Goal: Task Accomplishment & Management: Use online tool/utility

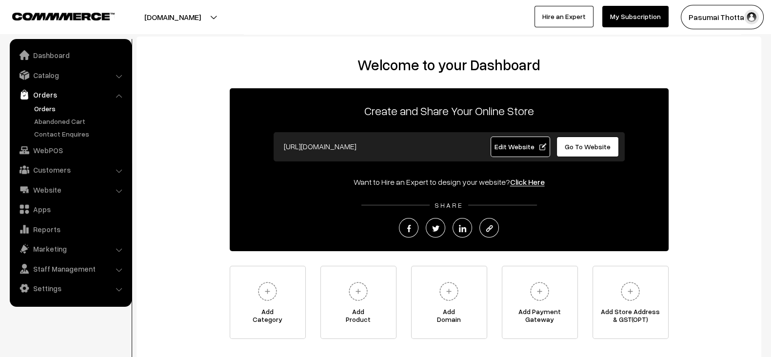
click at [46, 106] on link "Orders" at bounding box center [80, 108] width 97 height 10
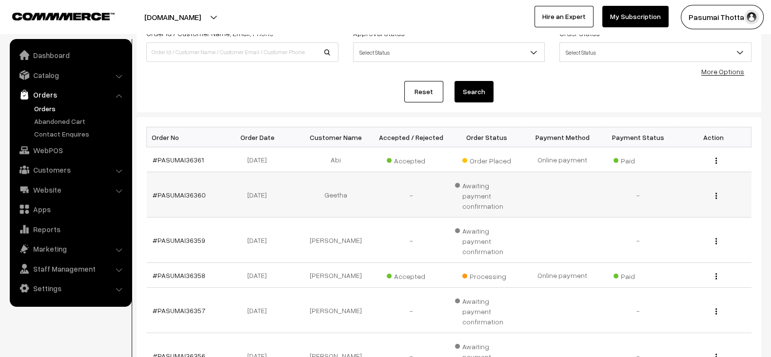
scroll to position [73, 0]
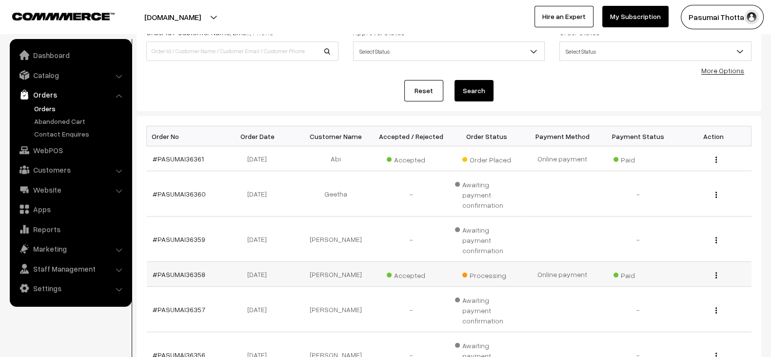
click at [333, 262] on td "[PERSON_NAME]" at bounding box center [336, 274] width 76 height 25
click at [333, 262] on td "Nandhini" at bounding box center [336, 274] width 76 height 25
copy td "Nandhini"
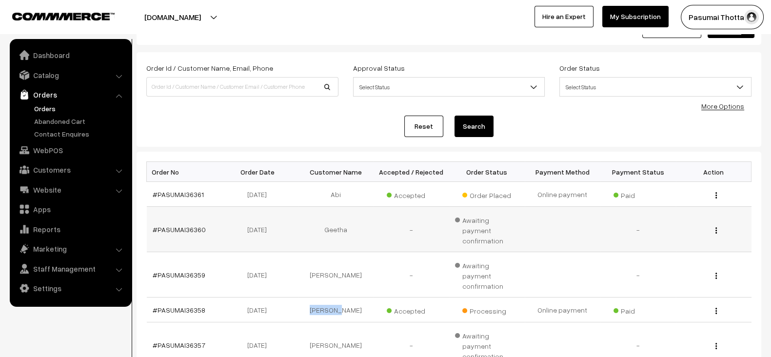
scroll to position [0, 0]
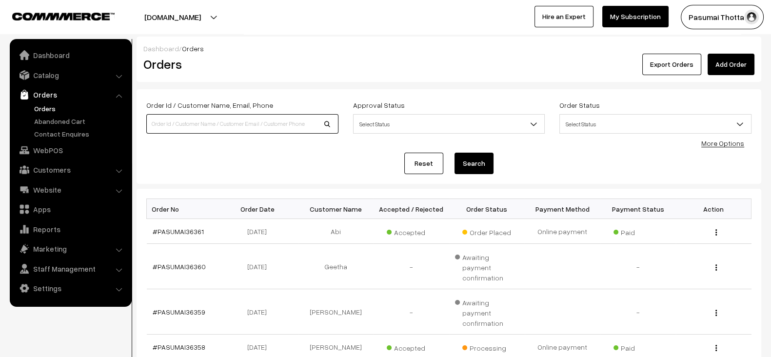
click at [245, 123] on input at bounding box center [242, 124] width 192 height 20
paste input "Nandhini"
type input "Nandhini"
click at [455, 153] on button "Search" at bounding box center [474, 163] width 39 height 21
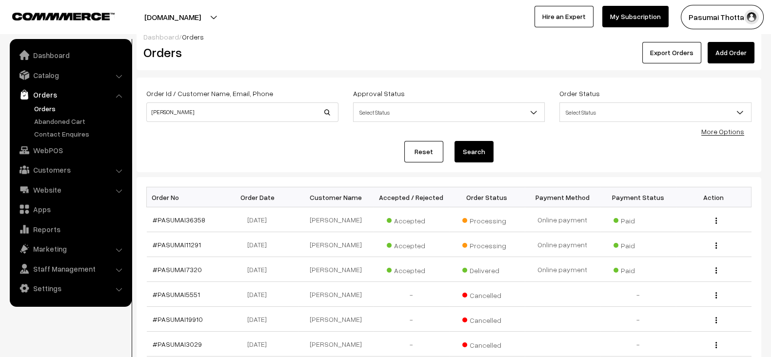
scroll to position [12, 0]
click at [248, 112] on input "Nandhini" at bounding box center [242, 112] width 192 height 20
click at [248, 112] on input "[PERSON_NAME]" at bounding box center [242, 112] width 192 height 20
click at [415, 145] on link "Reset" at bounding box center [423, 151] width 39 height 21
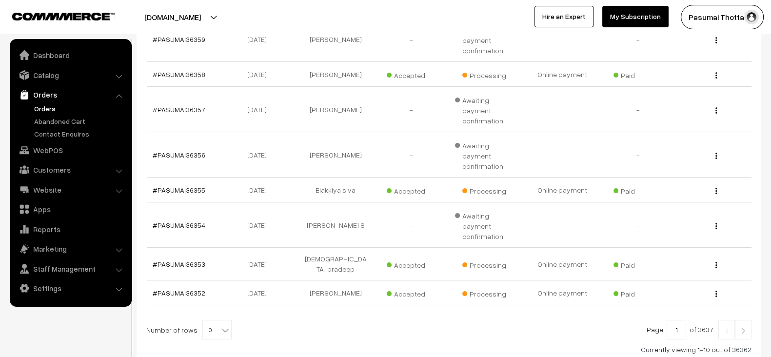
scroll to position [283, 0]
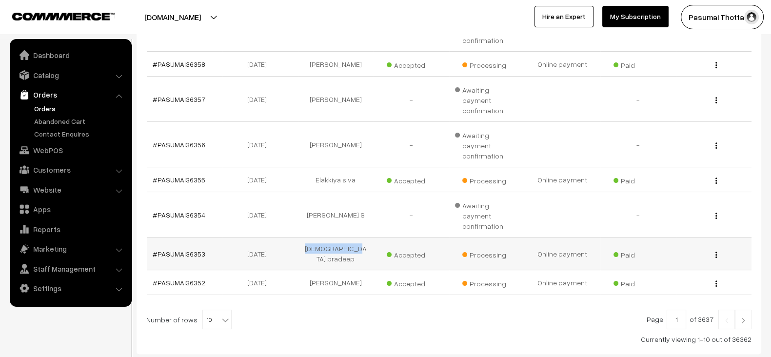
drag, startPoint x: 312, startPoint y: 198, endPoint x: 365, endPoint y: 198, distance: 53.6
click at [365, 238] on td "Haresh pradeep" at bounding box center [336, 254] width 76 height 33
copy td "Haresh pradeep"
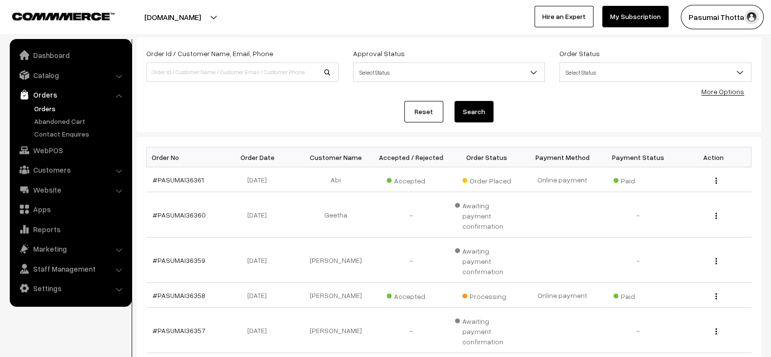
scroll to position [0, 0]
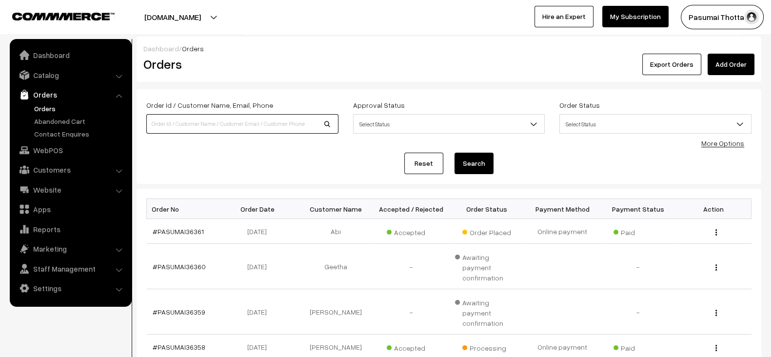
click at [271, 125] on input at bounding box center [242, 124] width 192 height 20
paste input "[DEMOGRAPHIC_DATA] pradeep"
type input "[DEMOGRAPHIC_DATA] pradeep"
click at [455, 153] on button "Search" at bounding box center [474, 163] width 39 height 21
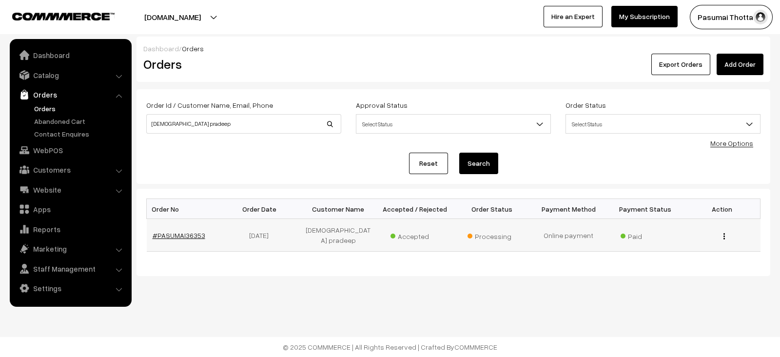
click at [189, 233] on link "#PASUMAI36353" at bounding box center [179, 235] width 53 height 8
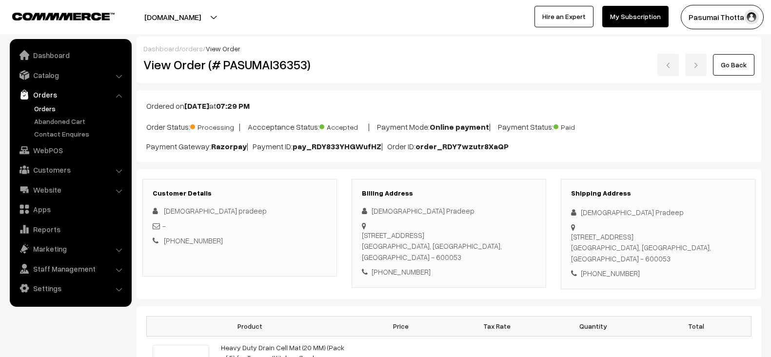
scroll to position [7, 0]
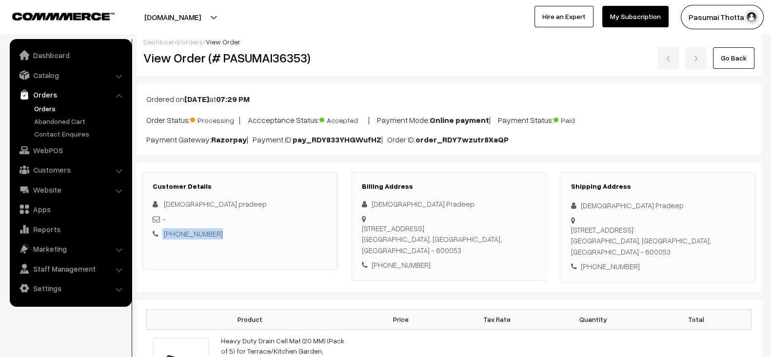
drag, startPoint x: 161, startPoint y: 235, endPoint x: 217, endPoint y: 235, distance: 55.6
click at [217, 235] on div "[PHONE_NUMBER]" at bounding box center [240, 233] width 174 height 11
copy div "[PHONE_NUMBER]"
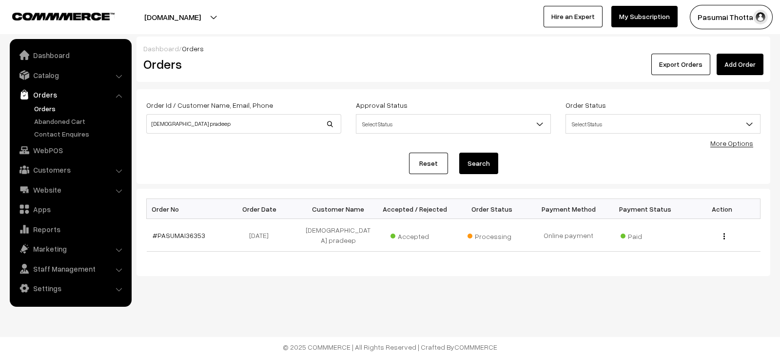
drag, startPoint x: 246, startPoint y: 133, endPoint x: 240, endPoint y: 122, distance: 12.9
click at [240, 122] on div "Order Id / Customer Name, Email, Phone Haresh pradeep" at bounding box center [244, 119] width 210 height 40
click at [240, 122] on input "[DEMOGRAPHIC_DATA] pradeep" at bounding box center [243, 124] width 195 height 20
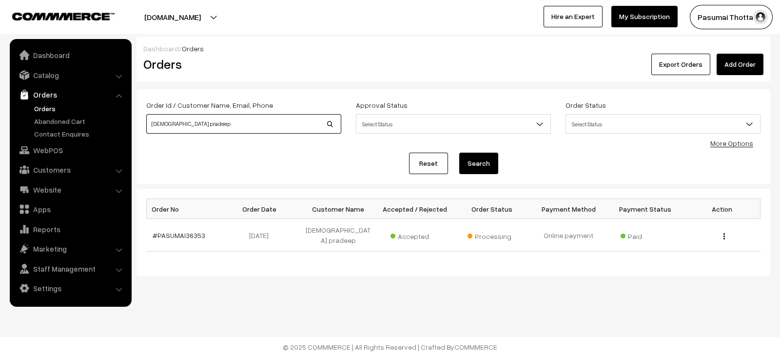
paste input "[PHONE_NUMBER]"
type input "[PHONE_NUMBER]"
click at [459, 153] on button "Search" at bounding box center [478, 163] width 39 height 21
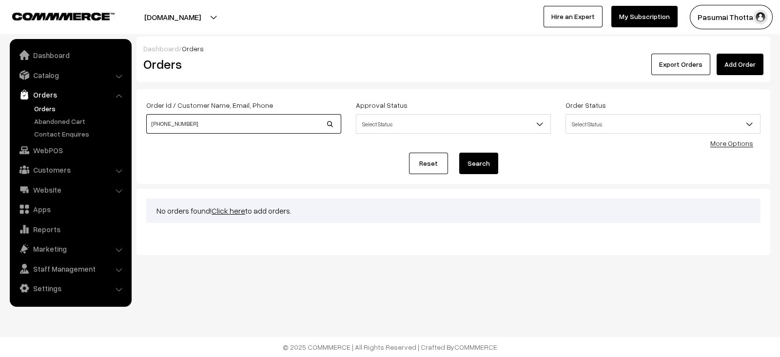
click at [240, 122] on input "+91 9089757575" at bounding box center [243, 124] width 195 height 20
type input "9089757575"
click at [459, 153] on button "Search" at bounding box center [478, 163] width 39 height 21
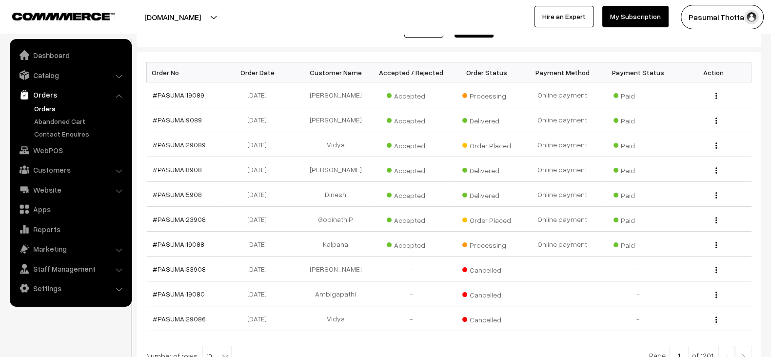
scroll to position [134, 0]
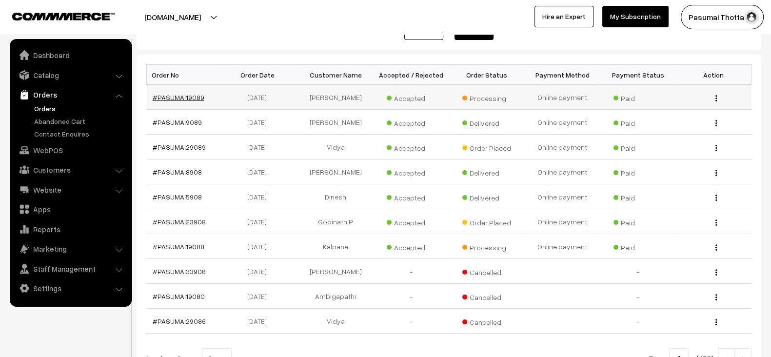
click at [173, 93] on link "#PASUMAI19089" at bounding box center [179, 97] width 52 height 8
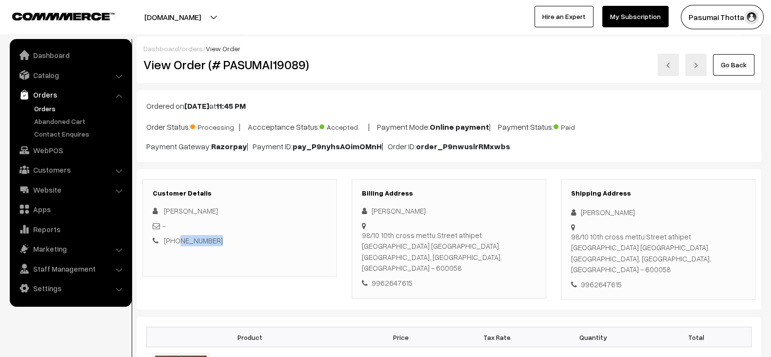
drag, startPoint x: 224, startPoint y: 238, endPoint x: 176, endPoint y: 242, distance: 49.0
click at [176, 242] on div "+91 9962647615" at bounding box center [240, 240] width 174 height 11
copy link "9962647615"
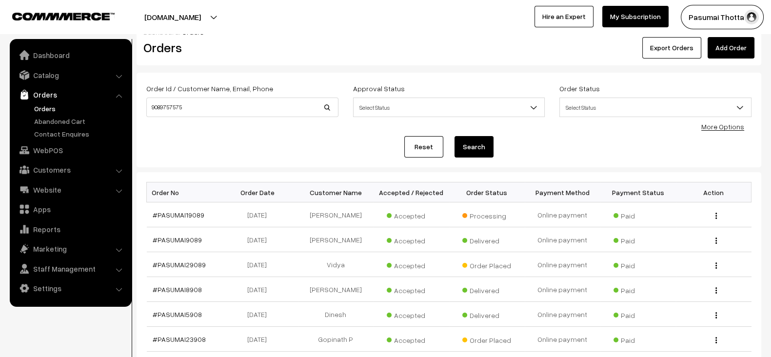
scroll to position [16, 0]
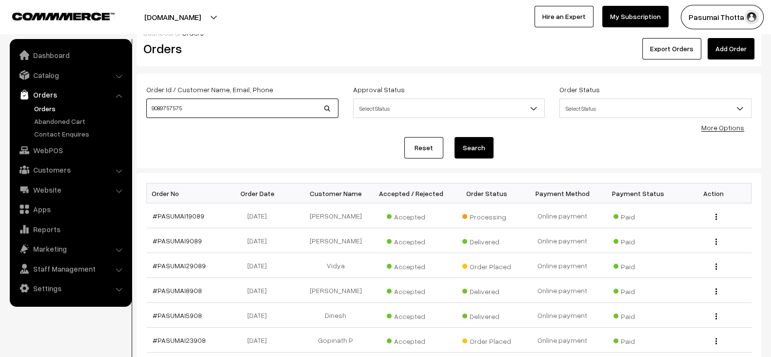
click at [232, 101] on input "9089757575" at bounding box center [242, 109] width 192 height 20
paste input "96264761"
type input "9962647615"
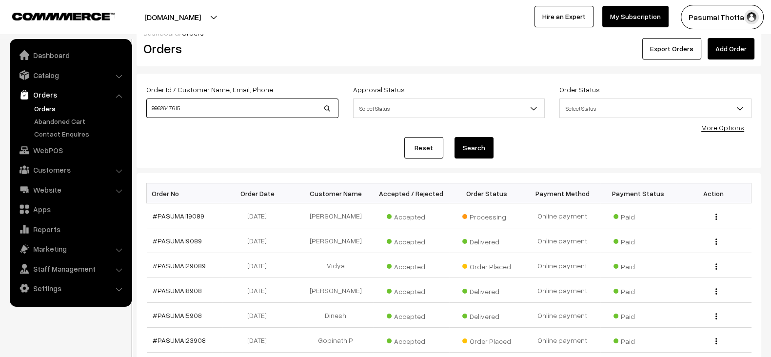
click at [455, 137] on button "Search" at bounding box center [474, 147] width 39 height 21
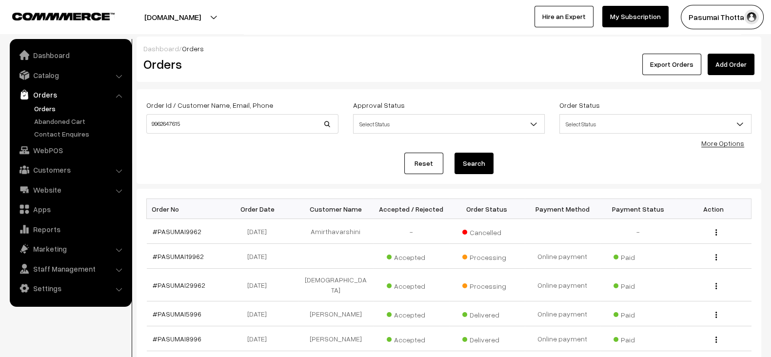
click at [432, 164] on link "Reset" at bounding box center [423, 163] width 39 height 21
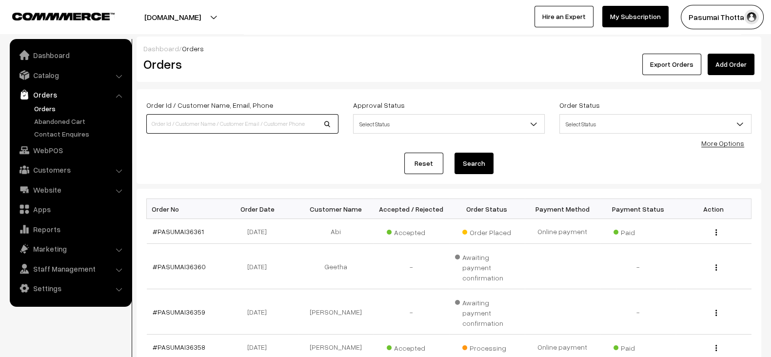
click at [253, 120] on input at bounding box center [242, 124] width 192 height 20
type input "[PERSON_NAME]"
click at [455, 153] on button "Search" at bounding box center [474, 163] width 39 height 21
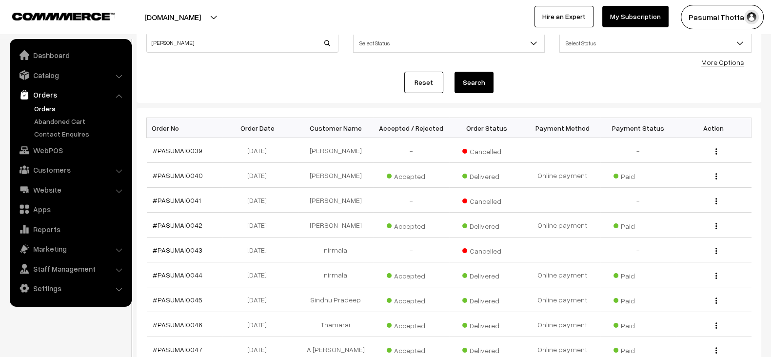
scroll to position [78, 0]
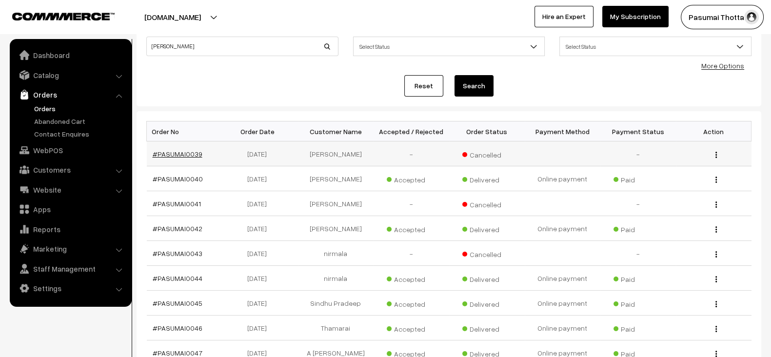
click at [166, 152] on link "#PASUMAI0039" at bounding box center [178, 154] width 50 height 8
click at [338, 153] on td "[PERSON_NAME]" at bounding box center [336, 153] width 76 height 25
copy td "Kumar"
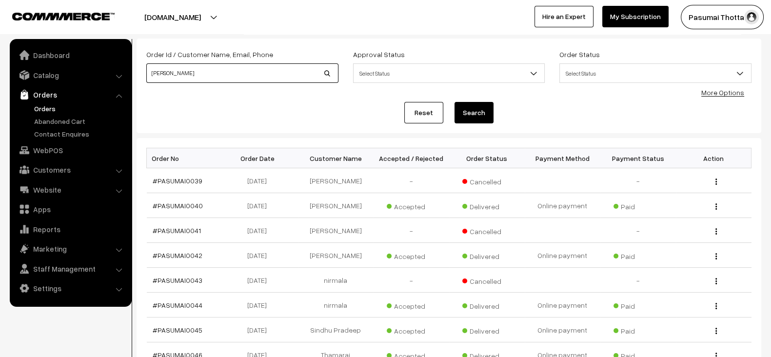
click at [207, 72] on input "[PERSON_NAME]" at bounding box center [242, 73] width 192 height 20
paste input "[PERSON_NAME]"
click at [207, 72] on input "[PERSON_NAME]" at bounding box center [242, 73] width 192 height 20
type input "[PERSON_NAME]"
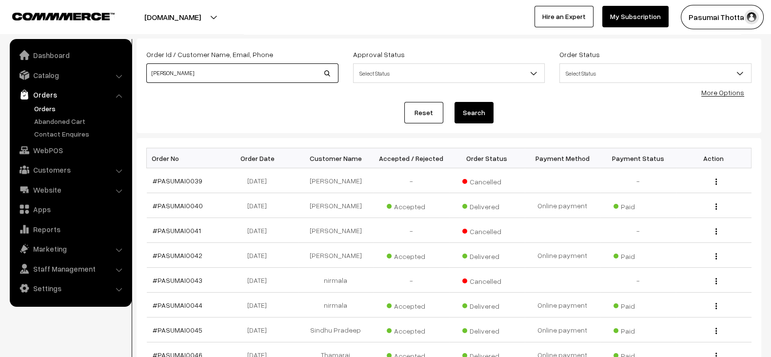
click at [455, 102] on button "Search" at bounding box center [474, 112] width 39 height 21
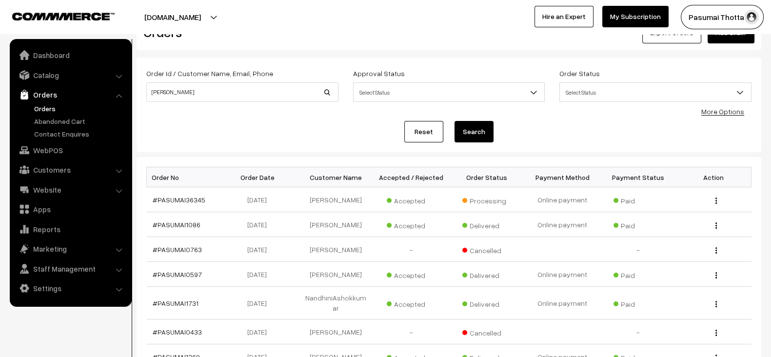
scroll to position [31, 0]
click at [427, 128] on link "Reset" at bounding box center [423, 131] width 39 height 21
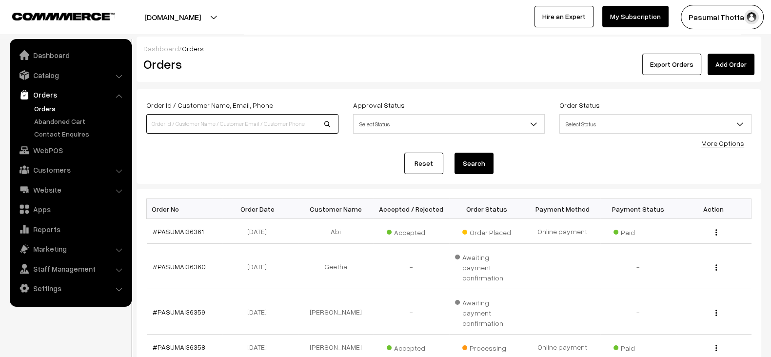
click at [258, 121] on input at bounding box center [242, 124] width 192 height 20
type input "[PERSON_NAME]"
click at [455, 153] on button "Search" at bounding box center [474, 163] width 39 height 21
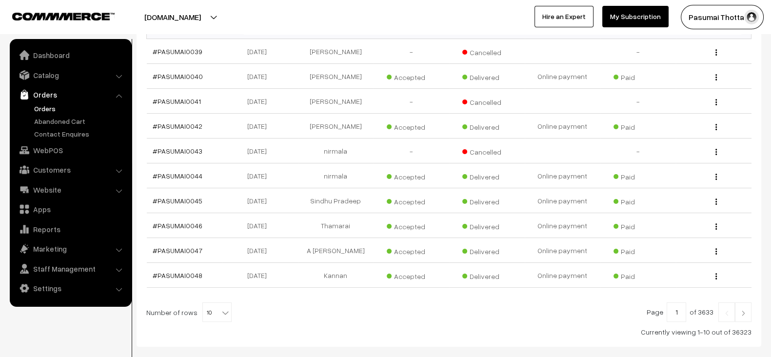
scroll to position [231, 0]
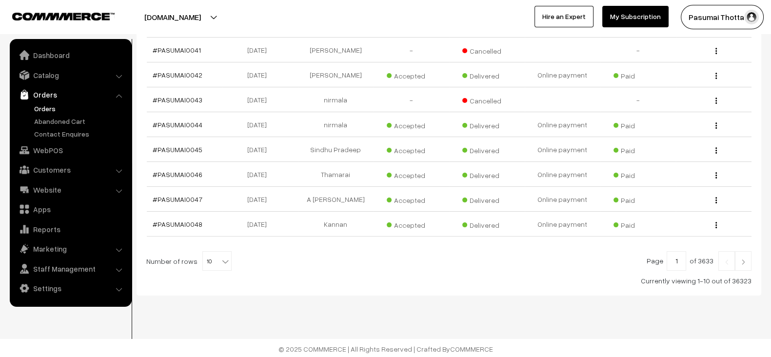
click at [207, 257] on span "10" at bounding box center [217, 262] width 28 height 20
select select "100"
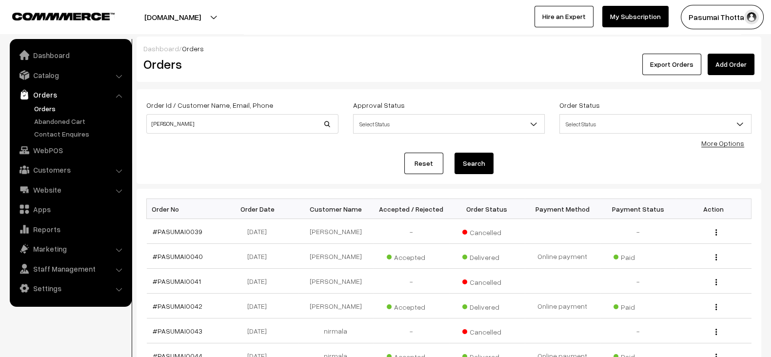
click at [435, 157] on link "Reset" at bounding box center [423, 163] width 39 height 21
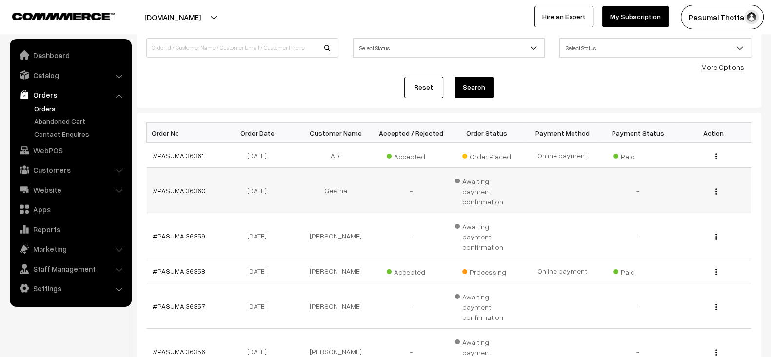
scroll to position [77, 0]
click at [340, 258] on td "Nandhini" at bounding box center [336, 270] width 76 height 25
copy td "Nandhini"
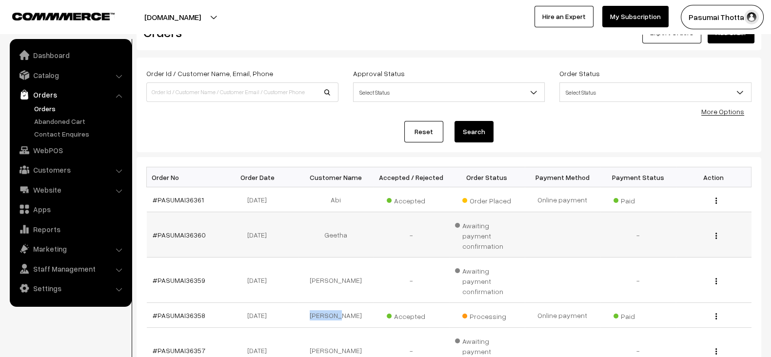
scroll to position [0, 0]
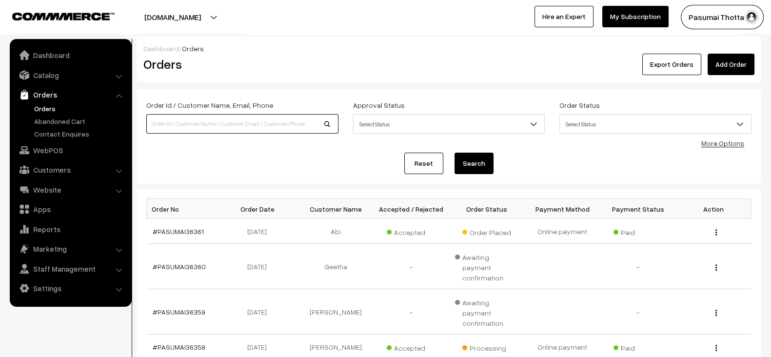
click at [227, 124] on input at bounding box center [242, 124] width 192 height 20
paste input "Nandhini"
type input "Nandhini"
click at [455, 153] on button "Search" at bounding box center [474, 163] width 39 height 21
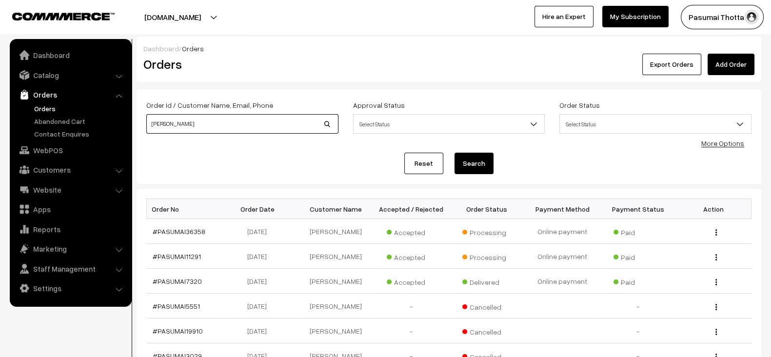
click at [249, 126] on input "[PERSON_NAME]" at bounding box center [242, 124] width 192 height 20
type input "Nandhin"
click at [455, 153] on button "Search" at bounding box center [474, 163] width 39 height 21
click at [255, 126] on input "Nandhin" at bounding box center [242, 124] width 192 height 20
type input "Nandhi"
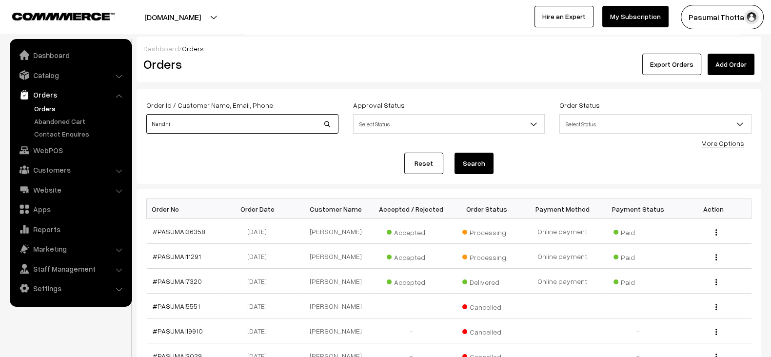
click at [455, 153] on button "Search" at bounding box center [474, 163] width 39 height 21
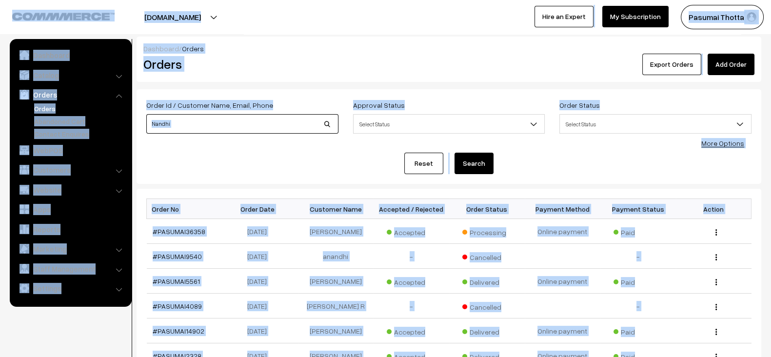
click at [278, 133] on input "Nandhi" at bounding box center [242, 124] width 192 height 20
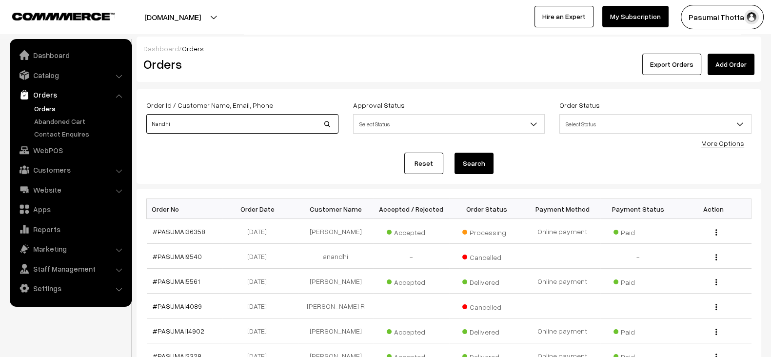
click at [278, 133] on input "Nandhi" at bounding box center [242, 124] width 192 height 20
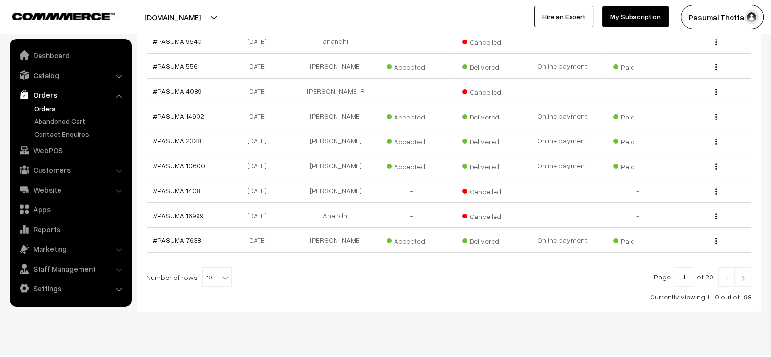
scroll to position [218, 0]
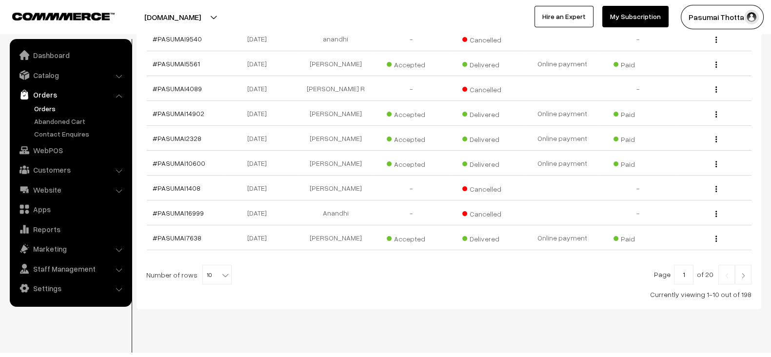
click at [214, 281] on span "10" at bounding box center [217, 275] width 28 height 20
select select "100"
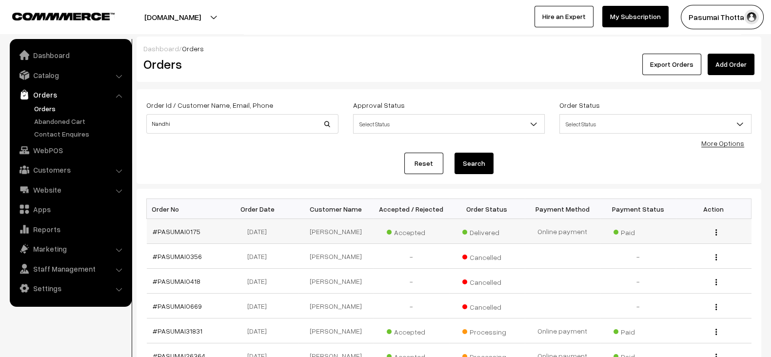
click at [342, 230] on td "[PERSON_NAME]" at bounding box center [336, 231] width 76 height 25
click at [342, 230] on td "Nandhini" at bounding box center [336, 231] width 76 height 25
copy td "Nandhini"
click at [211, 123] on input "Nandhi" at bounding box center [242, 124] width 192 height 20
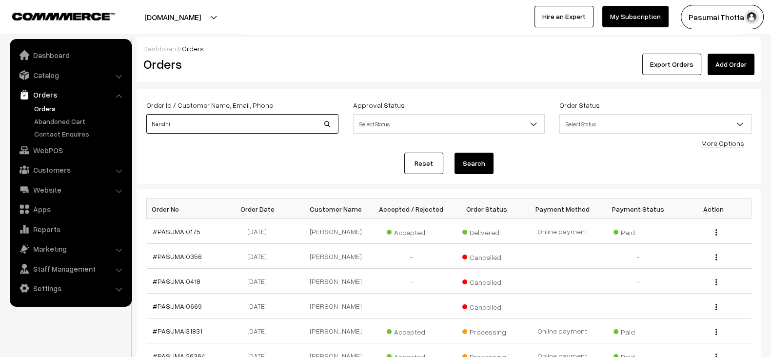
click at [211, 123] on input "Nandhi" at bounding box center [242, 124] width 192 height 20
paste input "ni"
type input "[PERSON_NAME]"
click at [455, 153] on button "Search" at bounding box center [474, 163] width 39 height 21
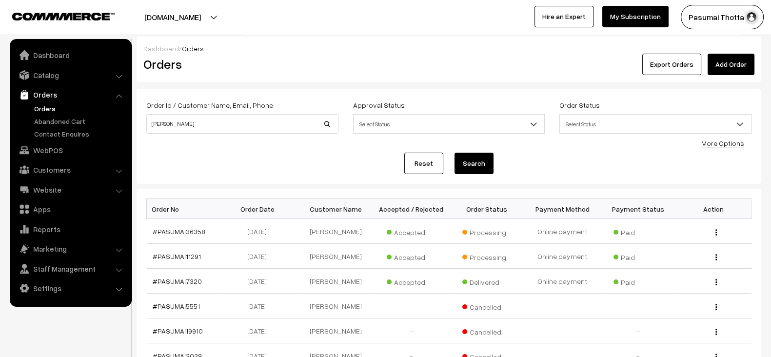
click at [211, 123] on input "[PERSON_NAME]" at bounding box center [242, 124] width 192 height 20
drag, startPoint x: 0, startPoint y: 0, endPoint x: 211, endPoint y: 123, distance: 244.3
click at [211, 123] on input "[PERSON_NAME]" at bounding box center [242, 124] width 192 height 20
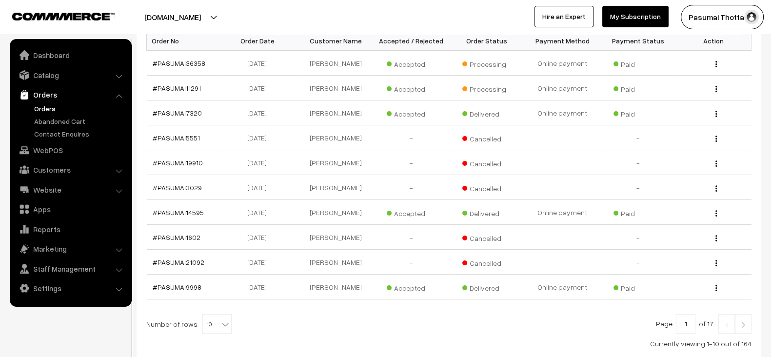
scroll to position [231, 0]
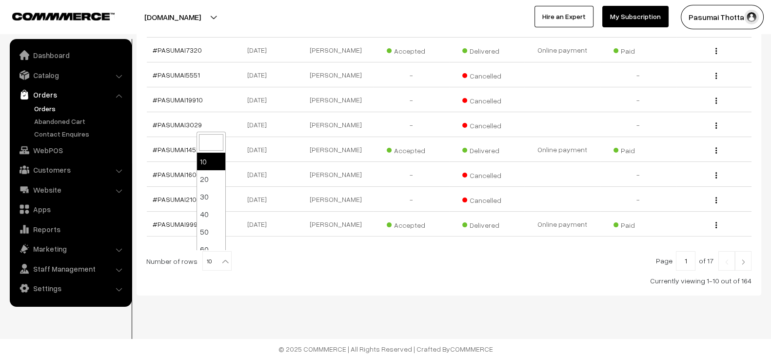
click at [214, 252] on span "10" at bounding box center [217, 262] width 28 height 20
select select "100"
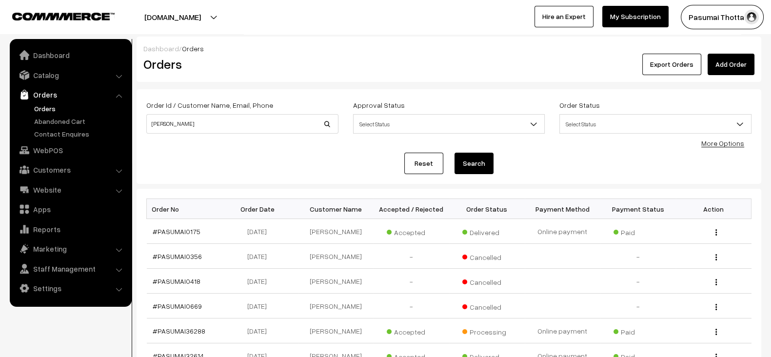
click at [437, 160] on link "Reset" at bounding box center [423, 163] width 39 height 21
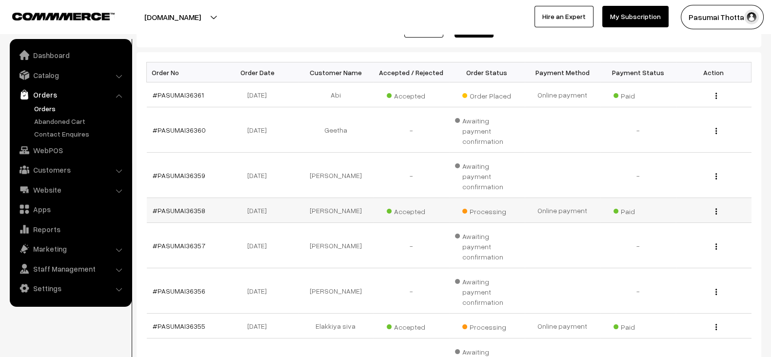
scroll to position [139, 0]
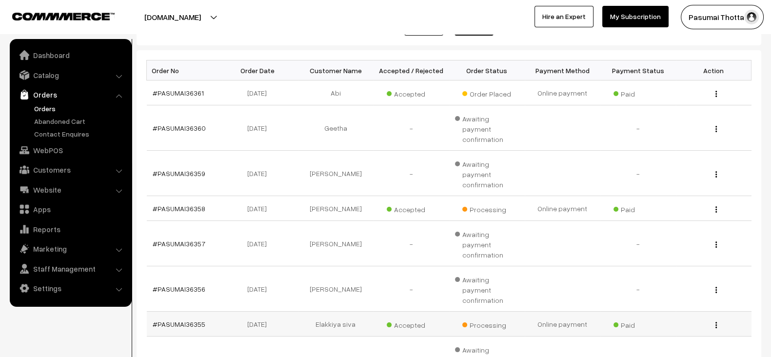
click at [328, 312] on td "Elakkiya siva" at bounding box center [336, 324] width 76 height 25
copy td "Elakkiya"
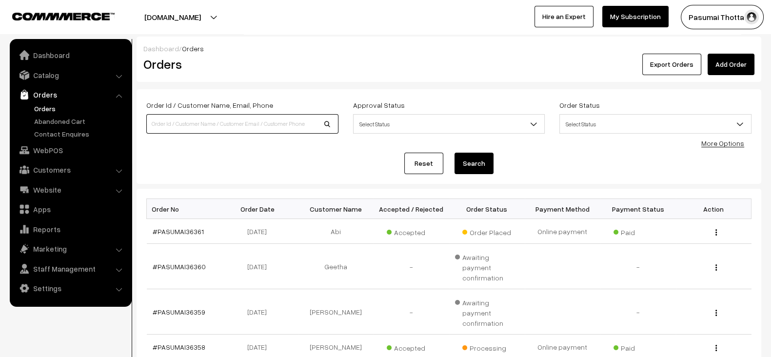
click at [234, 120] on input at bounding box center [242, 124] width 192 height 20
paste input "Elakkiya"
type input "Elakkiya"
click at [455, 153] on button "Search" at bounding box center [474, 163] width 39 height 21
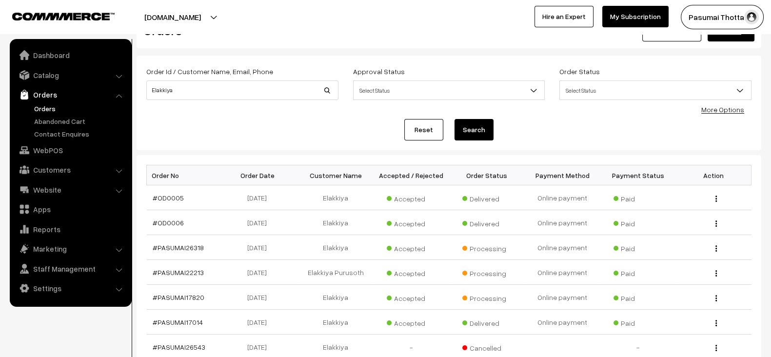
scroll to position [35, 0]
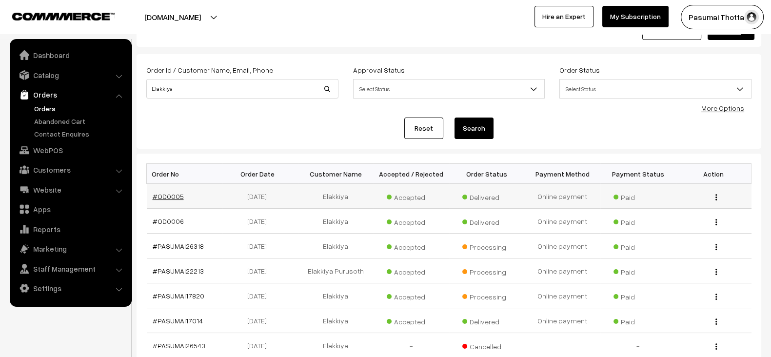
click at [161, 193] on link "#OD0005" at bounding box center [168, 196] width 31 height 8
click at [249, 91] on input "Elakkiya" at bounding box center [242, 89] width 192 height 20
paste input "7358267052"
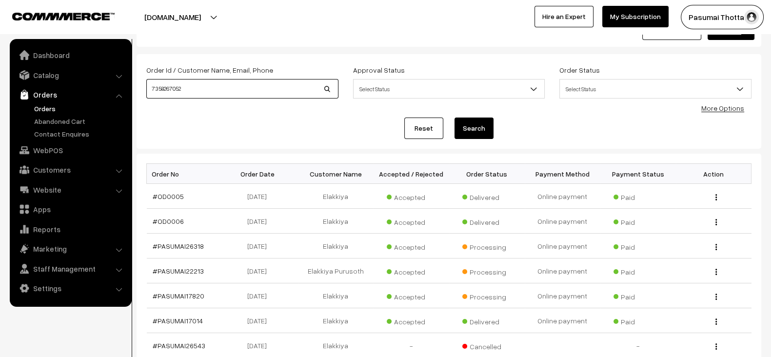
type input "7358267052"
click at [455, 118] on button "Search" at bounding box center [474, 128] width 39 height 21
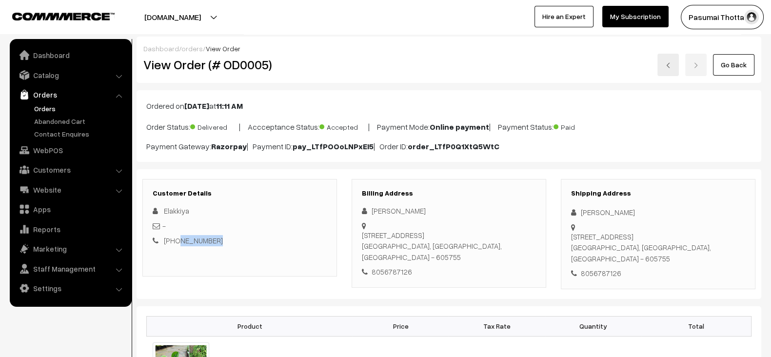
drag, startPoint x: 227, startPoint y: 242, endPoint x: 176, endPoint y: 242, distance: 51.7
click at [176, 242] on div "[PHONE_NUMBER]" at bounding box center [240, 240] width 174 height 11
copy link "7358267052"
drag, startPoint x: 198, startPoint y: 216, endPoint x: 165, endPoint y: 215, distance: 33.2
click at [165, 215] on div "Elakkiya" at bounding box center [240, 210] width 174 height 11
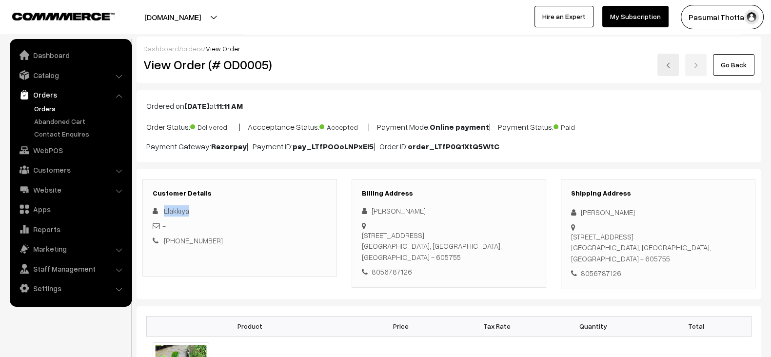
copy span "Elakkiya"
click at [342, 222] on div "Customer Details [GEOGRAPHIC_DATA] - [PHONE_NUMBER]" at bounding box center [239, 234] width 209 height 110
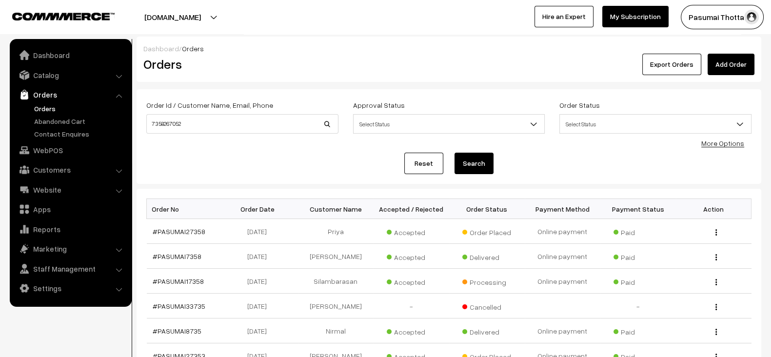
scroll to position [231, 0]
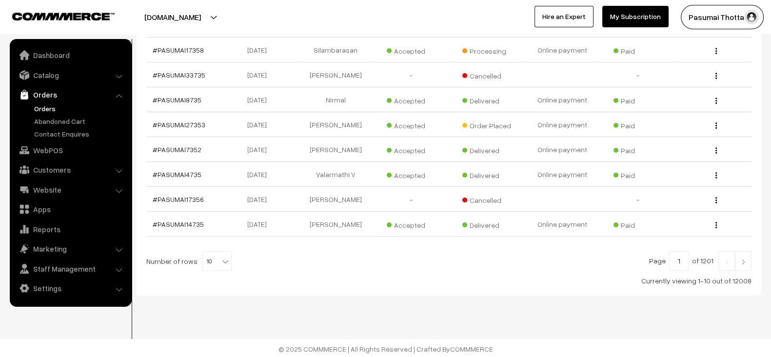
click at [206, 259] on span "10" at bounding box center [217, 262] width 28 height 20
select select "100"
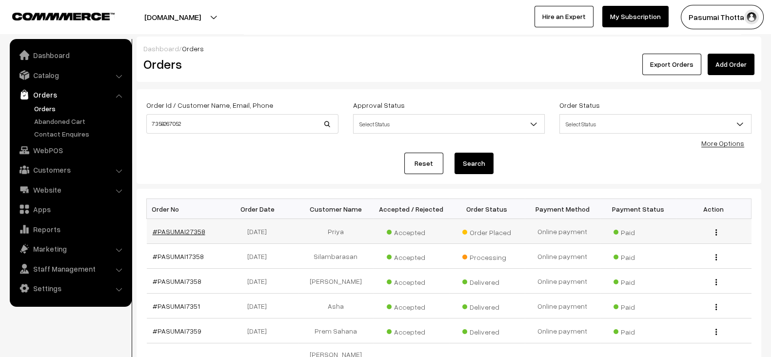
click at [186, 233] on link "#PASUMAI27358" at bounding box center [179, 231] width 53 height 8
click at [220, 120] on input "7358267052" at bounding box center [242, 124] width 192 height 20
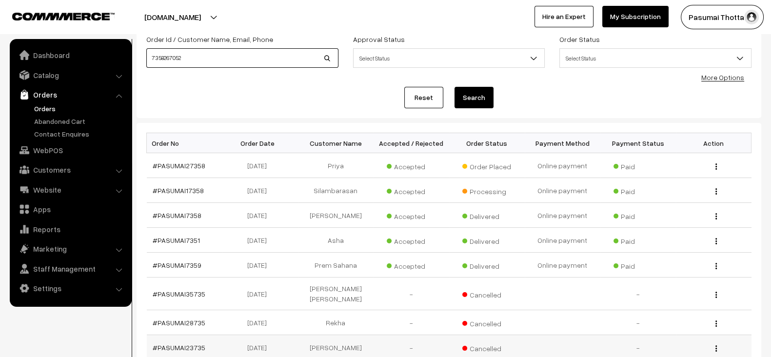
scroll to position [44, 0]
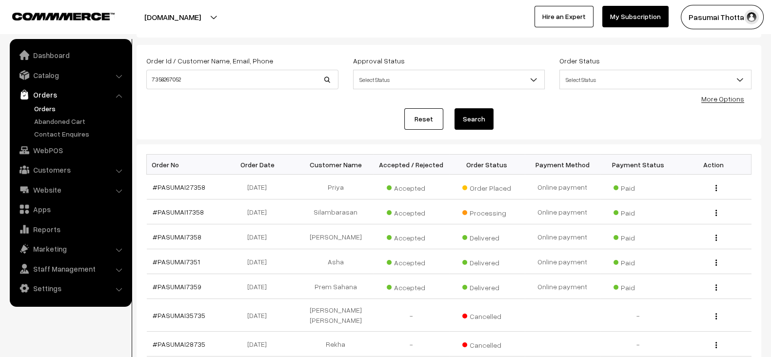
click at [177, 261] on link "#PASUMAI7351" at bounding box center [176, 262] width 47 height 8
click at [237, 86] on input "7358267052" at bounding box center [242, 80] width 192 height 20
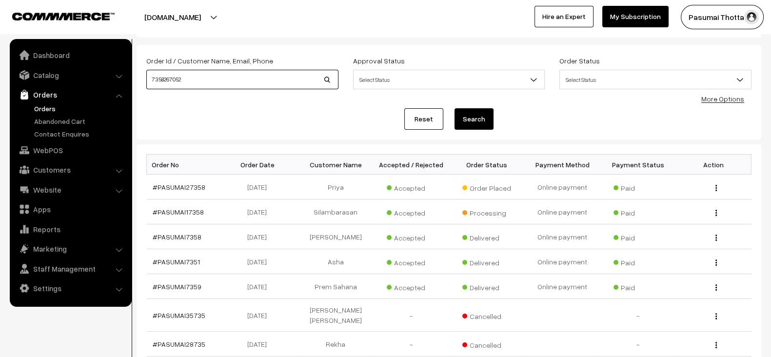
paste input "9962769927"
type input "9962769927"
click at [455, 108] on button "Search" at bounding box center [474, 118] width 39 height 21
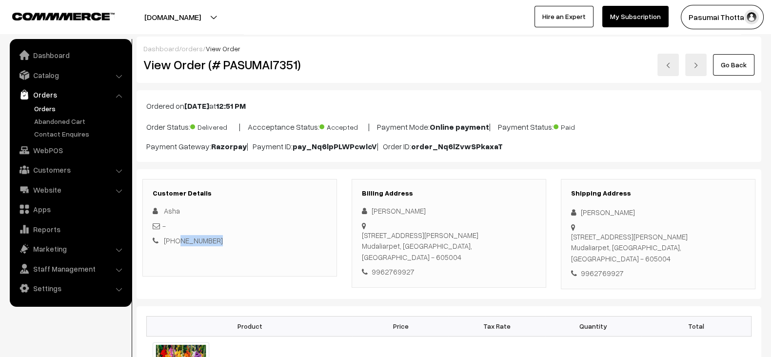
drag, startPoint x: 220, startPoint y: 242, endPoint x: 176, endPoint y: 244, distance: 44.9
click at [176, 244] on div "+91 9962769927" at bounding box center [240, 240] width 174 height 11
copy link "9962769927"
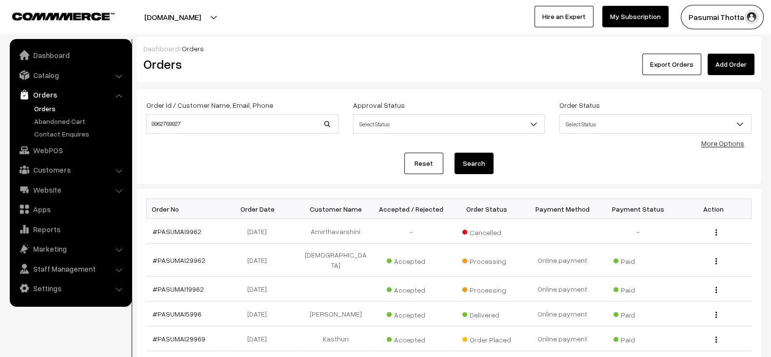
click at [435, 168] on link "Reset" at bounding box center [423, 163] width 39 height 21
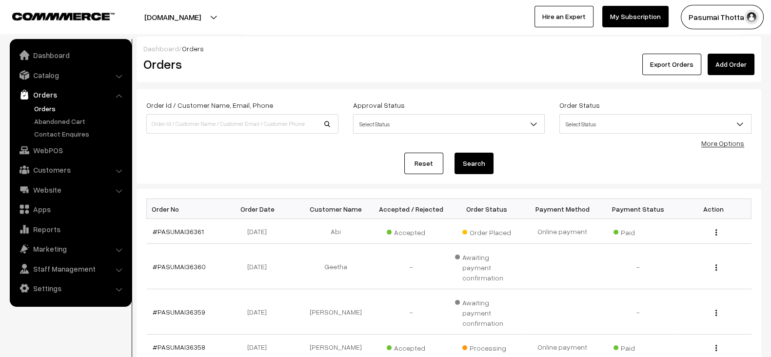
click at [425, 157] on link "Reset" at bounding box center [423, 163] width 39 height 21
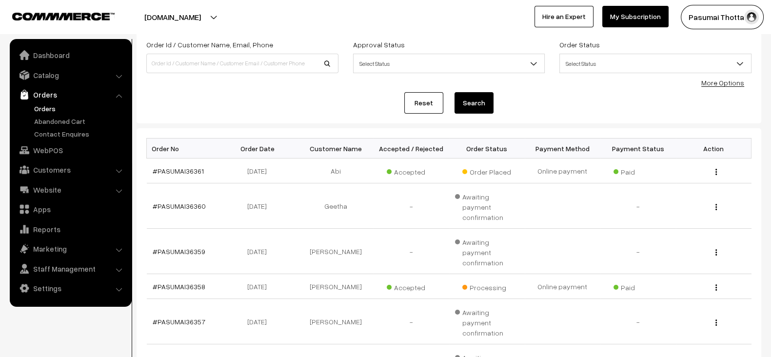
scroll to position [62, 0]
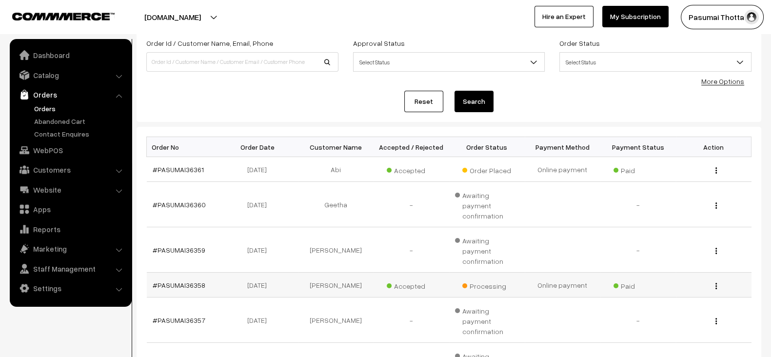
click at [341, 273] on td "[PERSON_NAME]" at bounding box center [336, 285] width 76 height 25
copy td "[PERSON_NAME]"
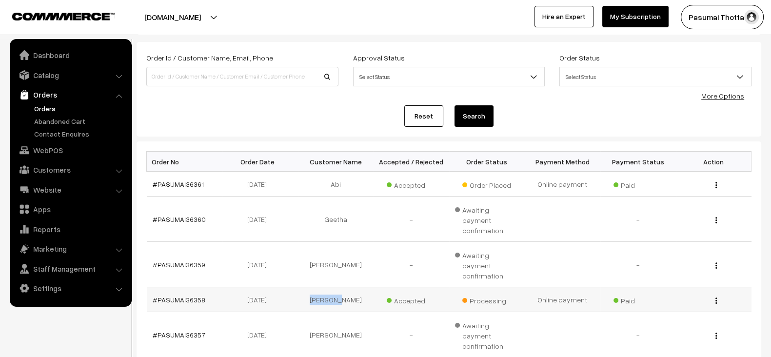
scroll to position [0, 0]
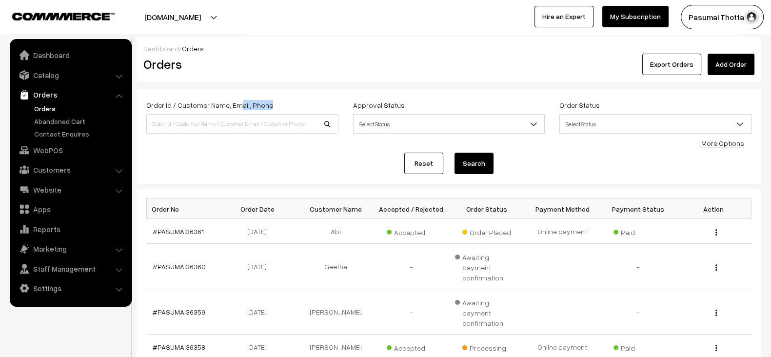
drag, startPoint x: 251, startPoint y: 135, endPoint x: 233, endPoint y: 108, distance: 32.3
click at [233, 108] on div "Order Id / Customer Name, Email, Phone" at bounding box center [242, 119] width 207 height 40
click at [229, 129] on input at bounding box center [242, 124] width 192 height 20
paste input "[PERSON_NAME]"
type input "[PERSON_NAME]"
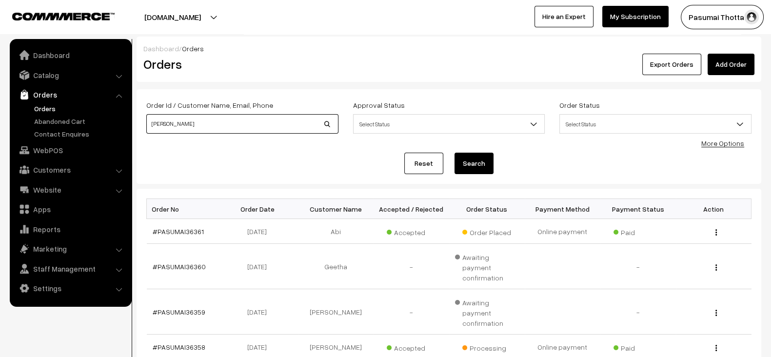
click at [455, 153] on button "Search" at bounding box center [474, 163] width 39 height 21
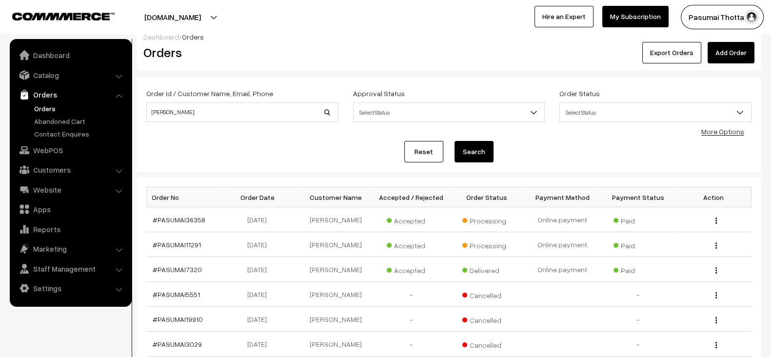
scroll to position [11, 0]
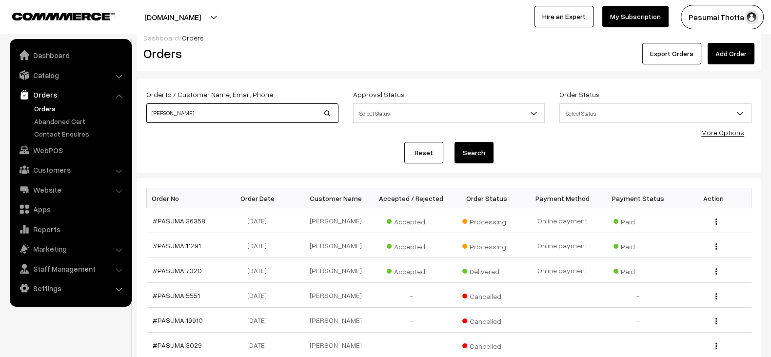
click at [208, 114] on input "[PERSON_NAME]" at bounding box center [242, 113] width 192 height 20
click at [259, 111] on input "[PERSON_NAME]" at bounding box center [242, 113] width 192 height 20
click at [455, 142] on button "Search" at bounding box center [474, 152] width 39 height 21
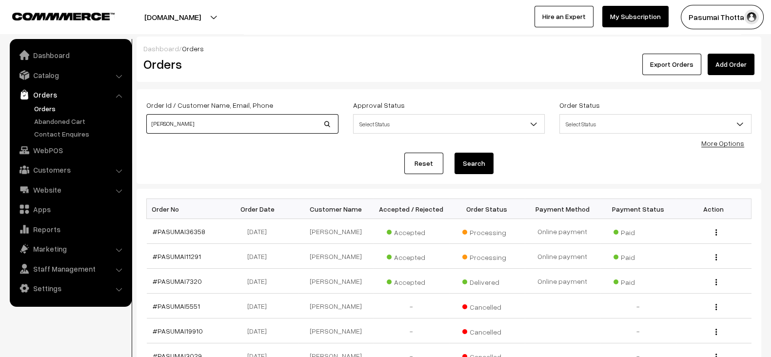
click at [252, 124] on input "[PERSON_NAME]" at bounding box center [242, 124] width 192 height 20
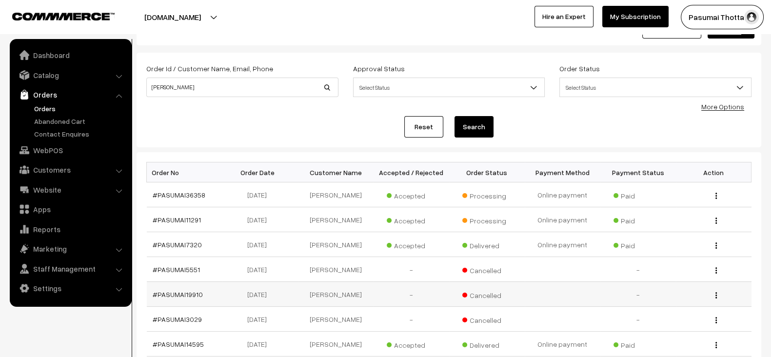
scroll to position [231, 0]
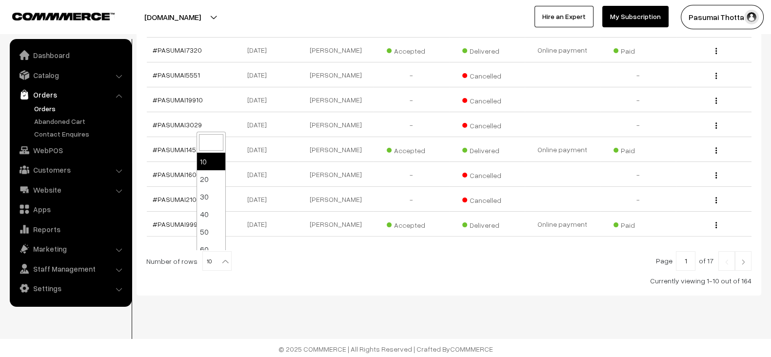
click at [203, 261] on span "10" at bounding box center [217, 262] width 28 height 20
select select "100"
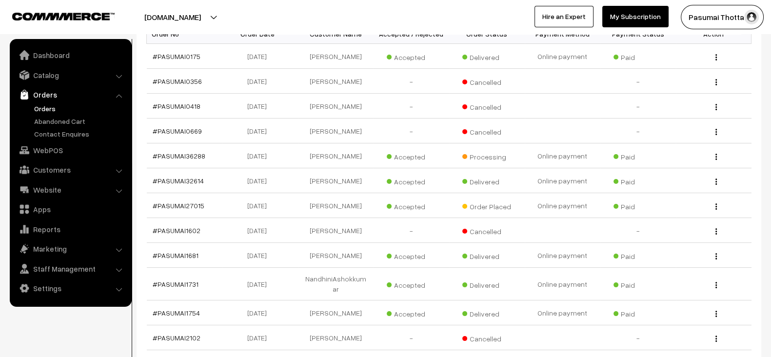
scroll to position [173, 0]
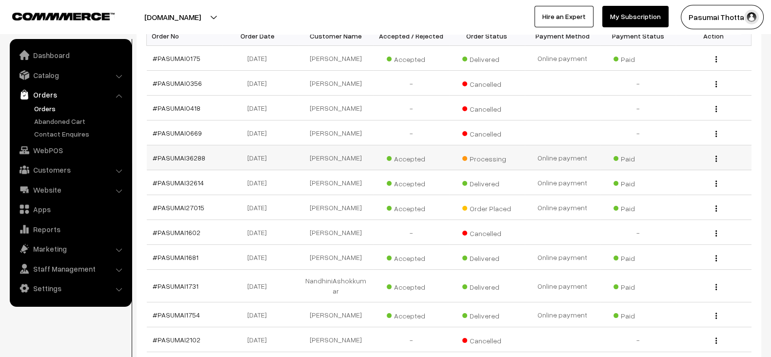
click at [337, 161] on td "Anusha" at bounding box center [336, 157] width 76 height 25
copy td "Anusha"
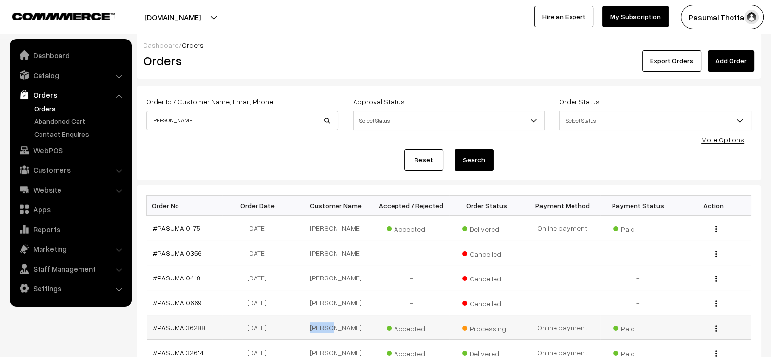
scroll to position [0, 0]
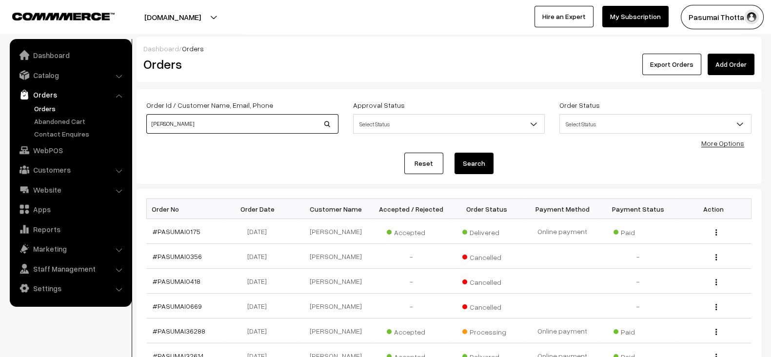
click at [283, 125] on input "[PERSON_NAME]" at bounding box center [242, 124] width 192 height 20
click at [283, 125] on input "Nandhini" at bounding box center [242, 124] width 192 height 20
paste input "Anusha"
type input "Anusha"
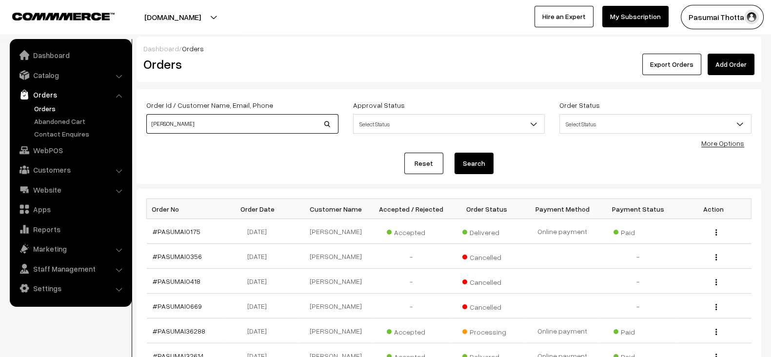
click at [455, 153] on button "Search" at bounding box center [474, 163] width 39 height 21
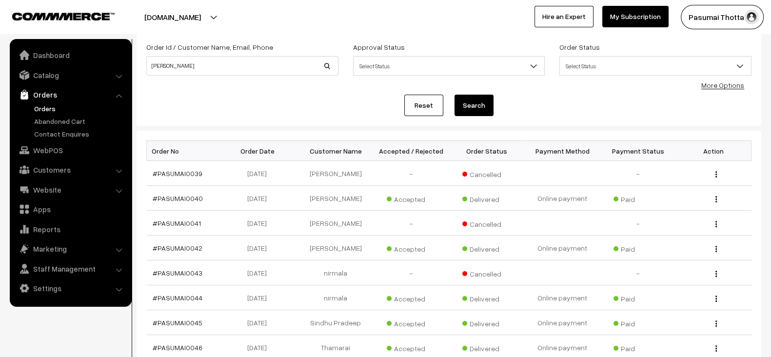
scroll to position [58, 0]
click at [435, 112] on link "Reset" at bounding box center [423, 105] width 39 height 21
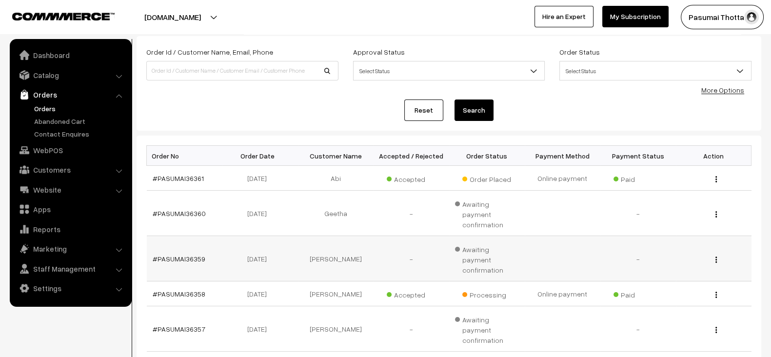
scroll to position [53, 0]
click at [337, 281] on td "[PERSON_NAME]" at bounding box center [336, 293] width 76 height 25
copy td "[PERSON_NAME]"
click at [239, 72] on input at bounding box center [242, 71] width 192 height 20
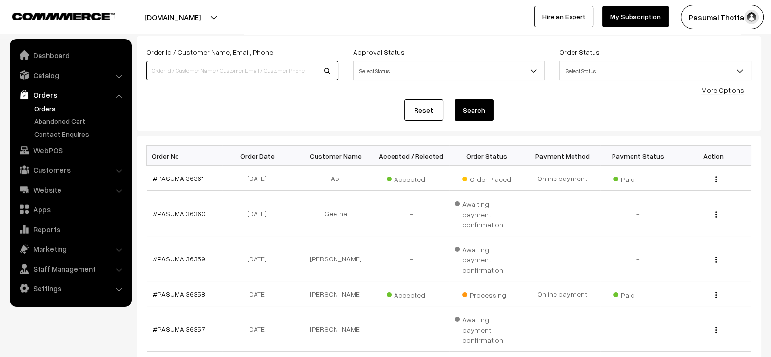
paste input "[PERSON_NAME]"
type input "[PERSON_NAME]"
click at [455, 99] on button "Search" at bounding box center [474, 109] width 39 height 21
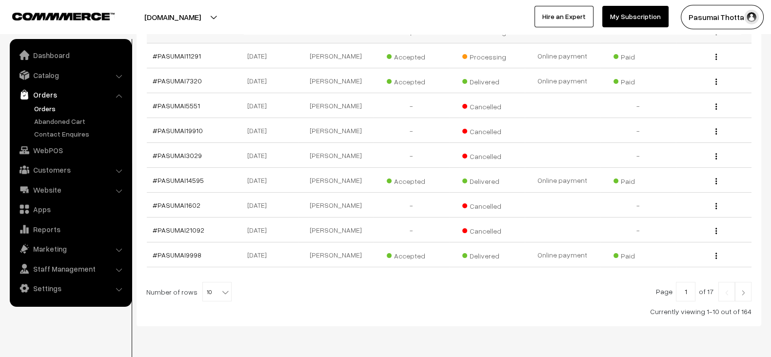
scroll to position [231, 0]
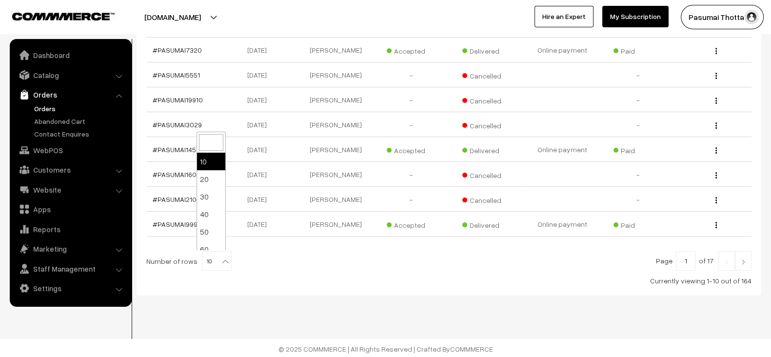
click at [221, 252] on span at bounding box center [226, 258] width 10 height 13
select select "30"
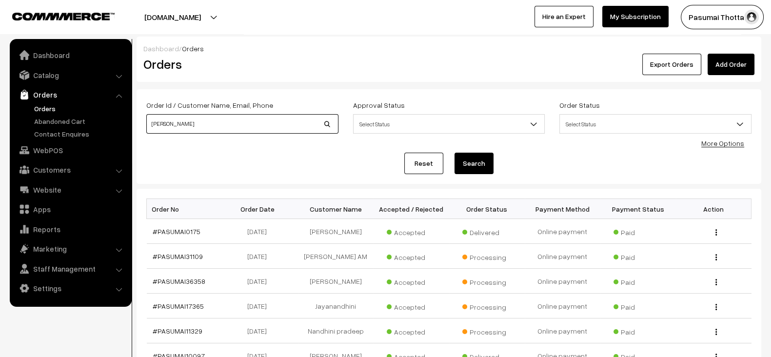
click at [235, 128] on input "[PERSON_NAME]" at bounding box center [242, 124] width 192 height 20
click at [405, 160] on link "Reset" at bounding box center [423, 163] width 39 height 21
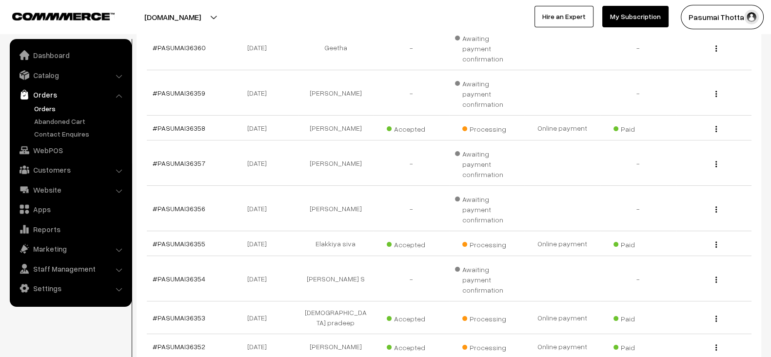
scroll to position [212, 0]
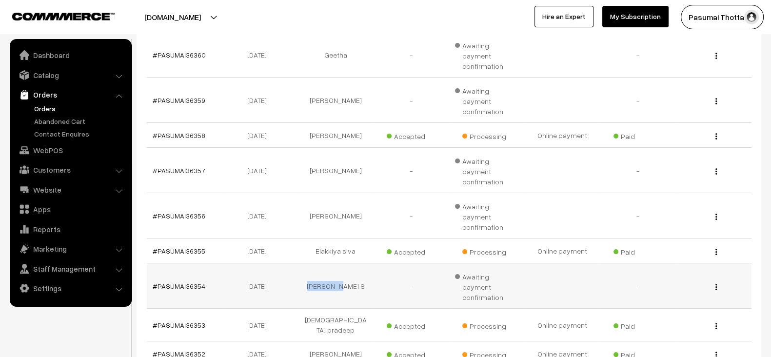
drag, startPoint x: 315, startPoint y: 239, endPoint x: 352, endPoint y: 239, distance: 37.1
click at [352, 263] on td "[PERSON_NAME] S" at bounding box center [336, 285] width 76 height 45
copy td "[PERSON_NAME] S"
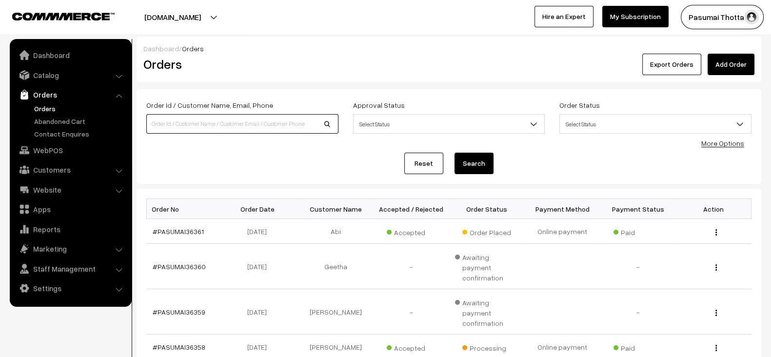
paste input "[PERSON_NAME] S"
click at [246, 126] on input "[PERSON_NAME] S" at bounding box center [242, 124] width 192 height 20
type input "[PERSON_NAME] S"
click at [455, 153] on button "Search" at bounding box center [474, 163] width 39 height 21
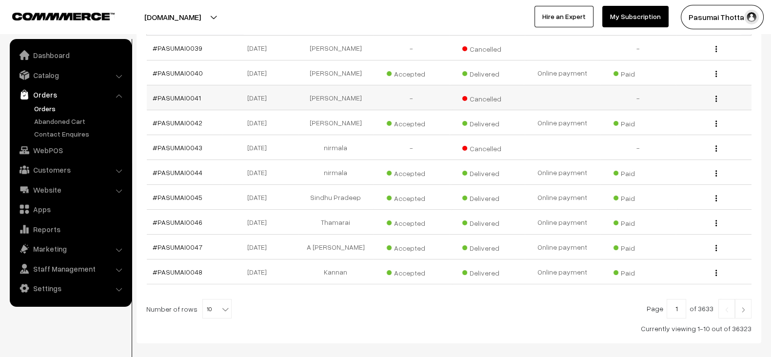
scroll to position [185, 0]
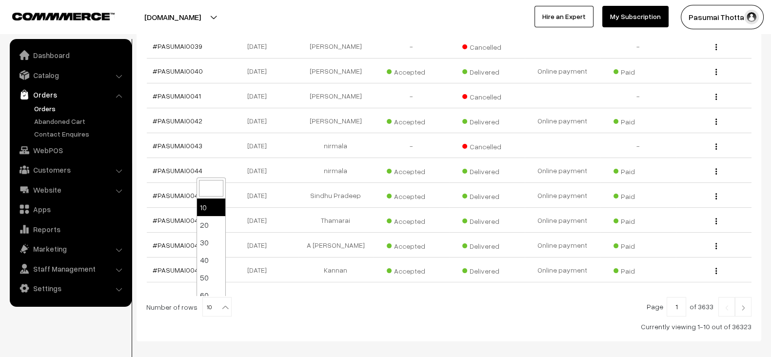
click at [213, 305] on span "10" at bounding box center [217, 307] width 28 height 20
select select "100"
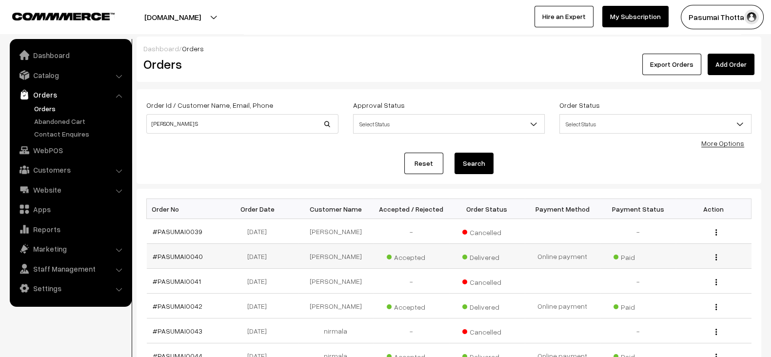
drag, startPoint x: 289, startPoint y: 275, endPoint x: 235, endPoint y: 259, distance: 55.7
click at [235, 259] on td "[DATE]" at bounding box center [260, 256] width 76 height 25
drag, startPoint x: 235, startPoint y: 259, endPoint x: 352, endPoint y: 287, distance: 120.2
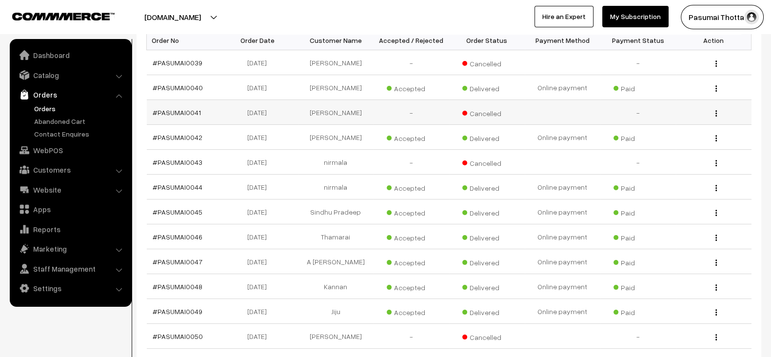
scroll to position [170, 0]
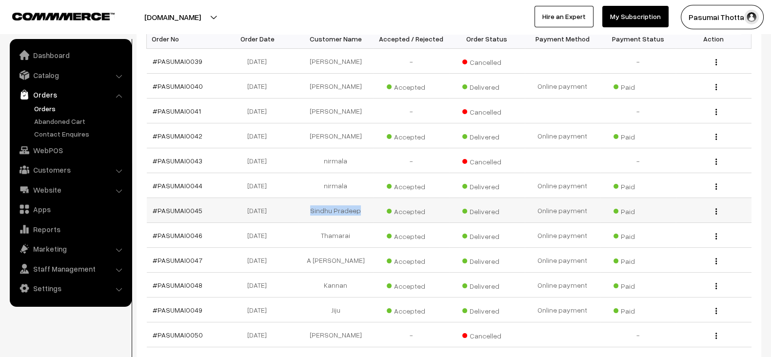
drag, startPoint x: 310, startPoint y: 210, endPoint x: 361, endPoint y: 211, distance: 50.7
click at [361, 211] on td "Sindhu Pradeep" at bounding box center [336, 210] width 76 height 25
copy td "Sindhu Pradeep"
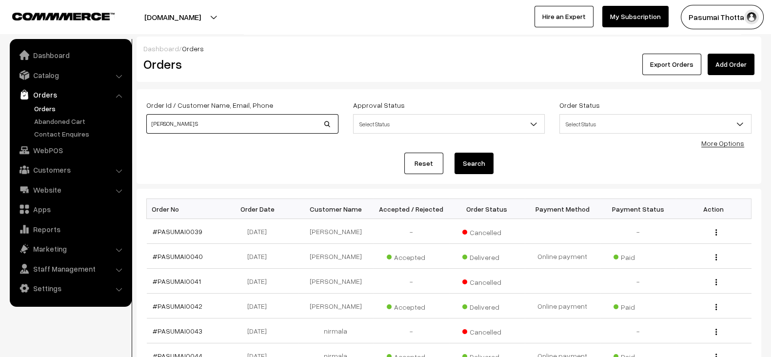
click at [264, 125] on input "Sanjeev S" at bounding box center [242, 124] width 192 height 20
paste input "indhu Pradeep"
type input "Sindhu Pradeep"
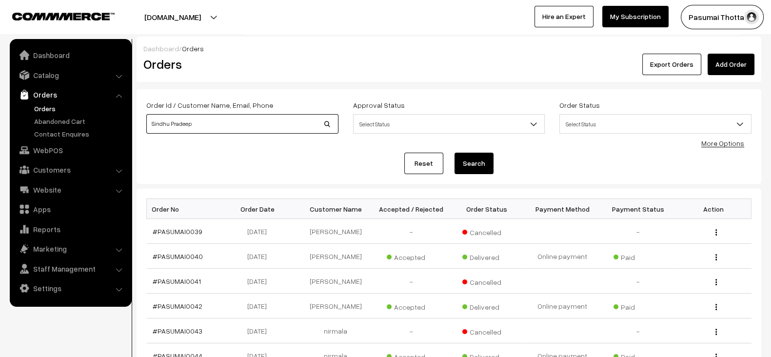
click at [455, 153] on button "Search" at bounding box center [474, 163] width 39 height 21
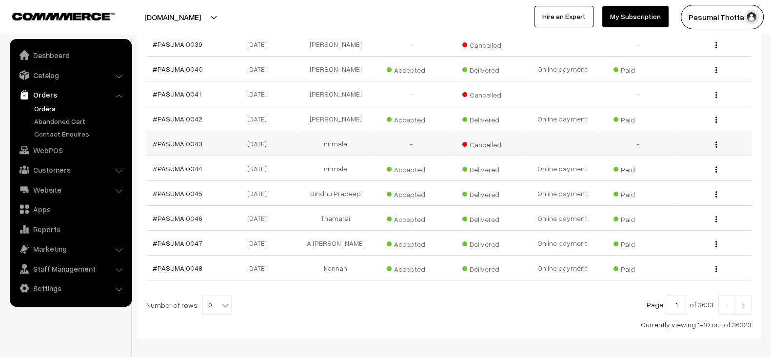
scroll to position [189, 0]
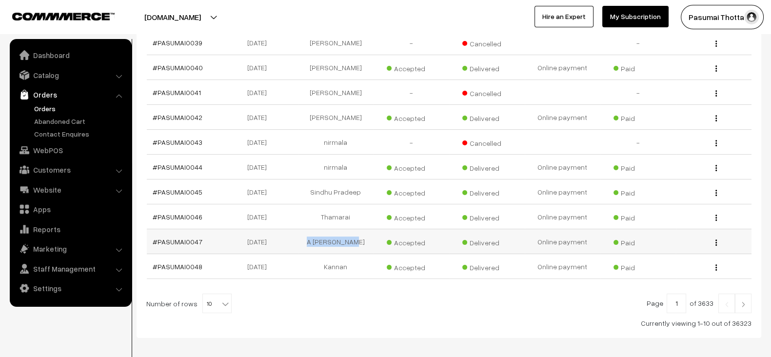
drag, startPoint x: 312, startPoint y: 242, endPoint x: 363, endPoint y: 242, distance: 51.7
click at [363, 242] on td "A venkatesulu" at bounding box center [336, 241] width 76 height 25
copy td "A [PERSON_NAME]"
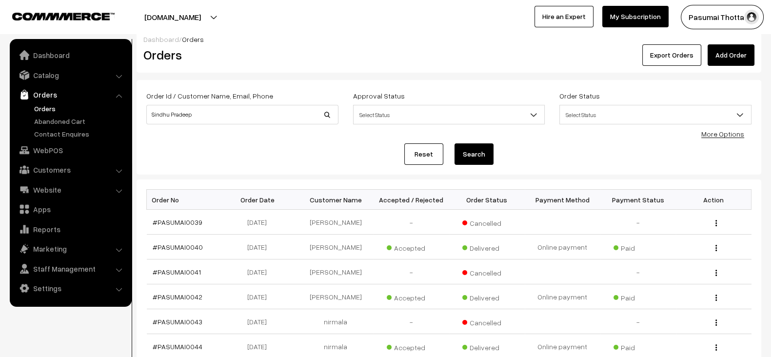
scroll to position [0, 0]
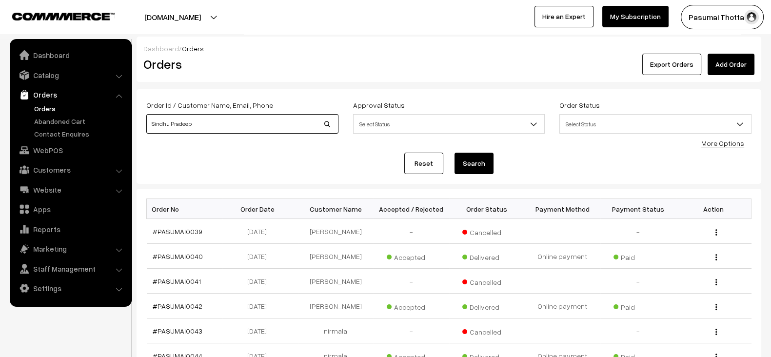
click at [249, 129] on input "Sindhu Pradeep" at bounding box center [242, 124] width 192 height 20
paste input "A [PERSON_NAME]"
type input "A [PERSON_NAME]"
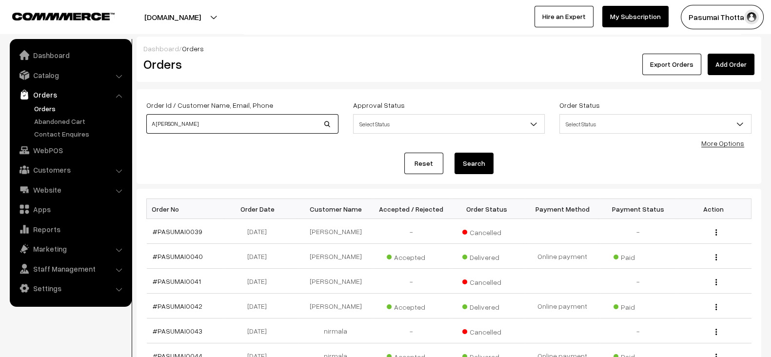
click at [455, 153] on button "Search" at bounding box center [474, 163] width 39 height 21
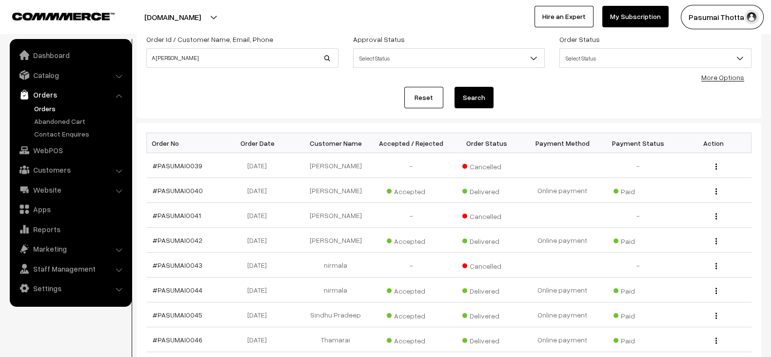
scroll to position [70, 0]
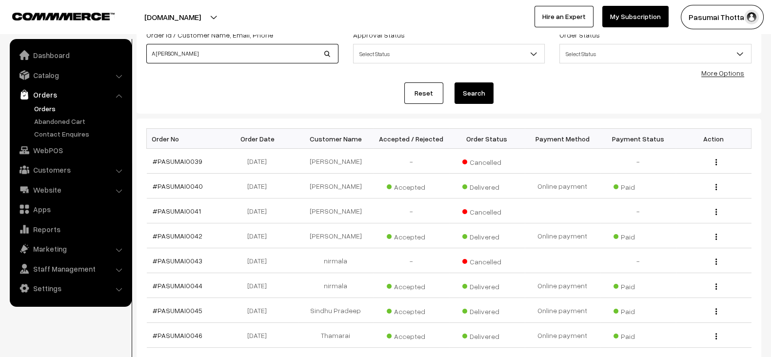
click at [203, 50] on input "A [PERSON_NAME]" at bounding box center [242, 54] width 192 height 20
type input "[PERSON_NAME]"
click at [455, 82] on button "Search" at bounding box center [474, 92] width 39 height 21
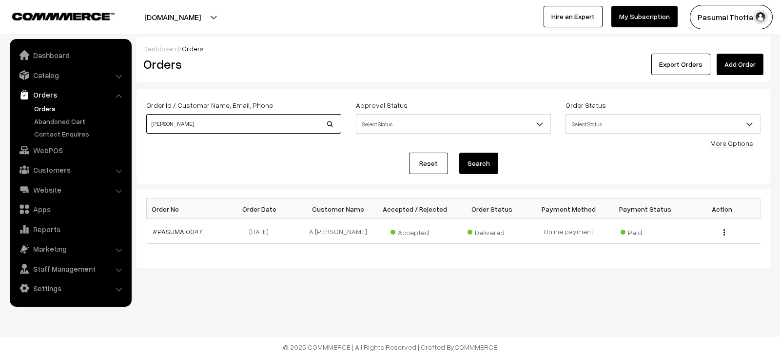
click at [202, 119] on input "venkatesulu" at bounding box center [243, 124] width 195 height 20
click at [241, 127] on input "venkatesulu" at bounding box center [243, 124] width 195 height 20
type input "venkatesulu A"
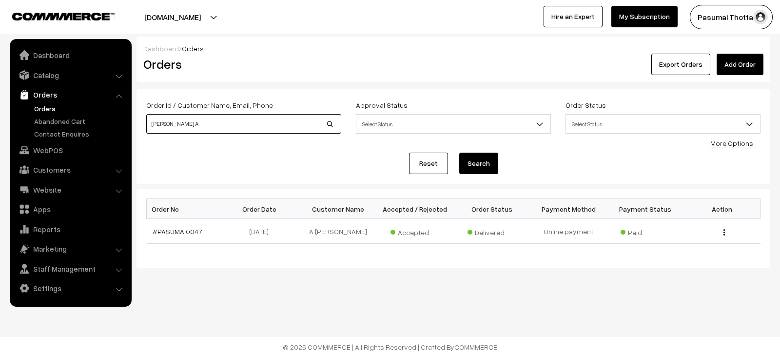
click at [459, 153] on button "Search" at bounding box center [478, 163] width 39 height 21
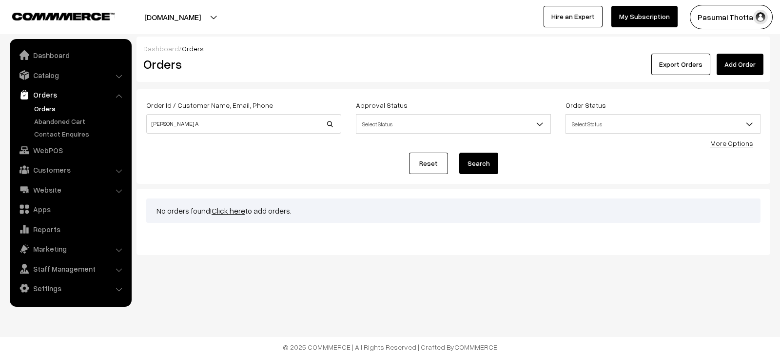
click at [427, 170] on link "Reset" at bounding box center [428, 163] width 39 height 21
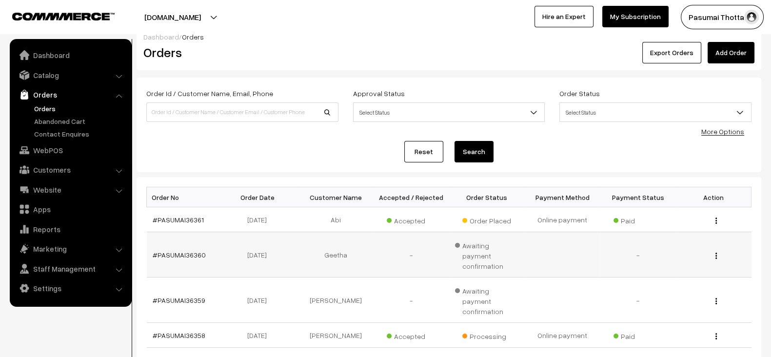
scroll to position [17, 0]
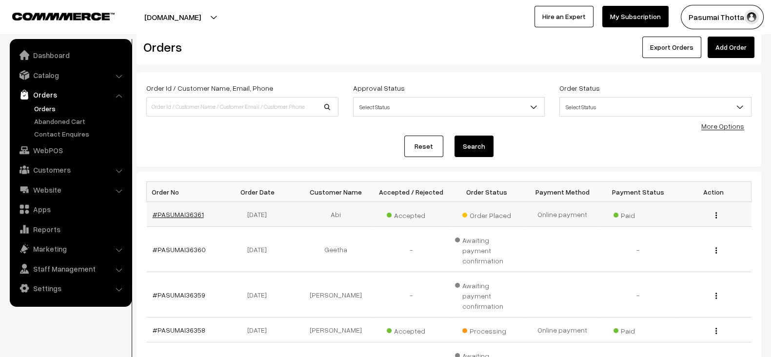
click at [178, 212] on link "#PASUMAI36361" at bounding box center [178, 214] width 51 height 8
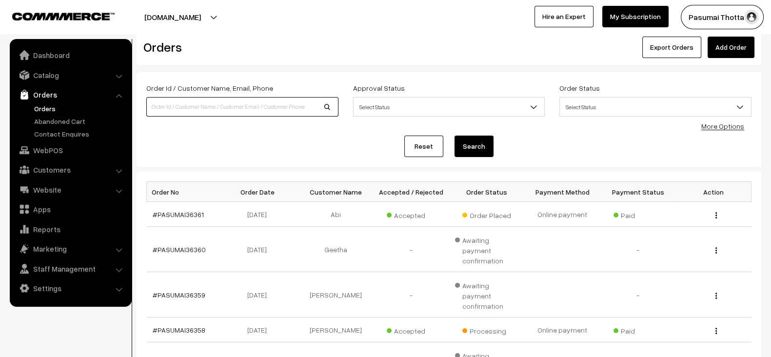
click at [255, 116] on input at bounding box center [242, 107] width 192 height 20
paste input "[EMAIL_ADDRESS][DOMAIN_NAME]"
type input "[EMAIL_ADDRESS][DOMAIN_NAME]"
click at [455, 136] on button "Search" at bounding box center [474, 146] width 39 height 21
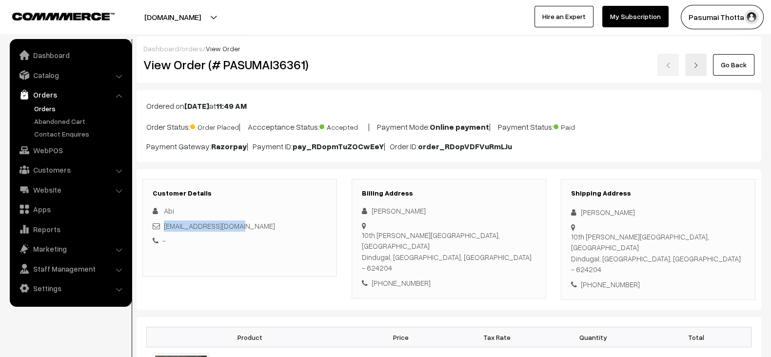
drag, startPoint x: 249, startPoint y: 225, endPoint x: 163, endPoint y: 230, distance: 86.0
click at [163, 230] on div "[EMAIL_ADDRESS][DOMAIN_NAME]" at bounding box center [240, 225] width 174 height 11
copy link "[EMAIL_ADDRESS][DOMAIN_NAME]"
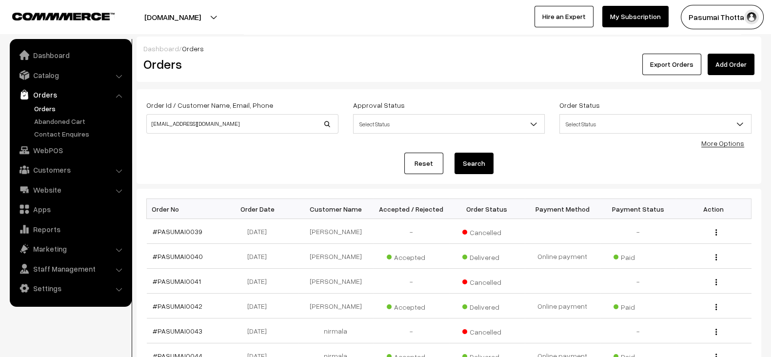
scroll to position [231, 0]
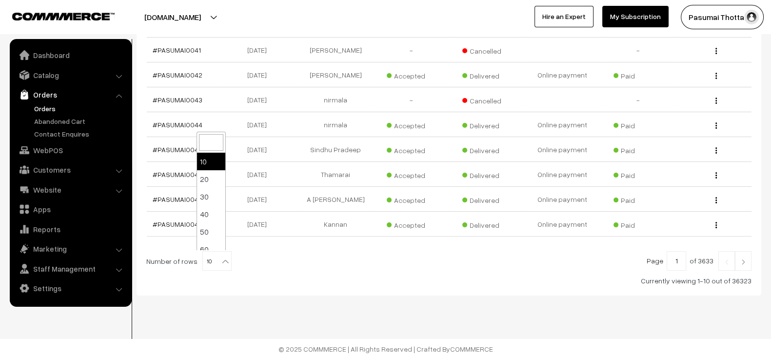
click at [221, 253] on span at bounding box center [226, 258] width 10 height 13
select select "100"
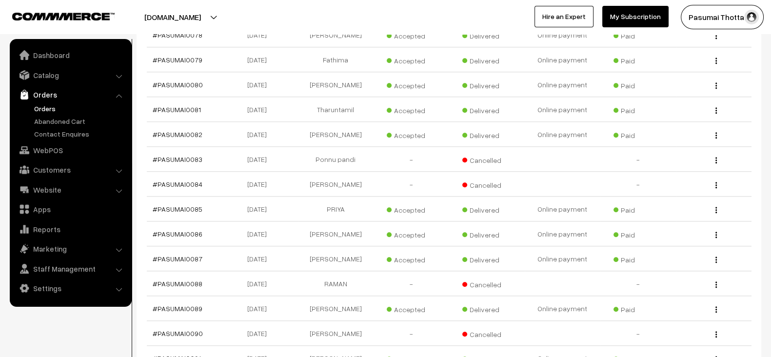
scroll to position [1168, 0]
click at [537, 208] on td "Online payment" at bounding box center [563, 208] width 76 height 25
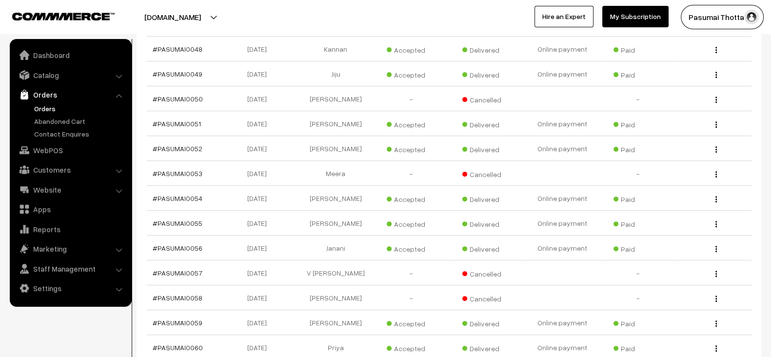
scroll to position [300, 0]
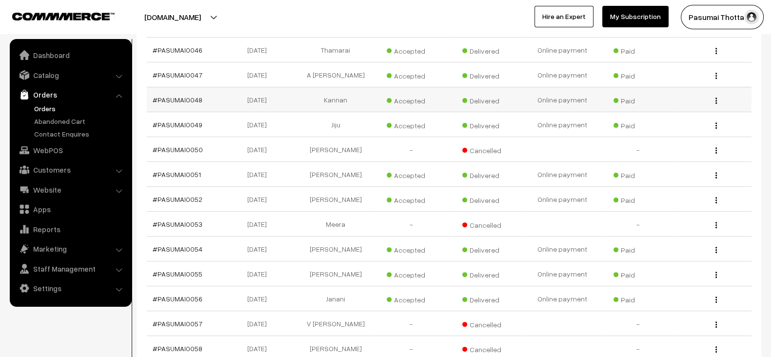
scroll to position [364, 0]
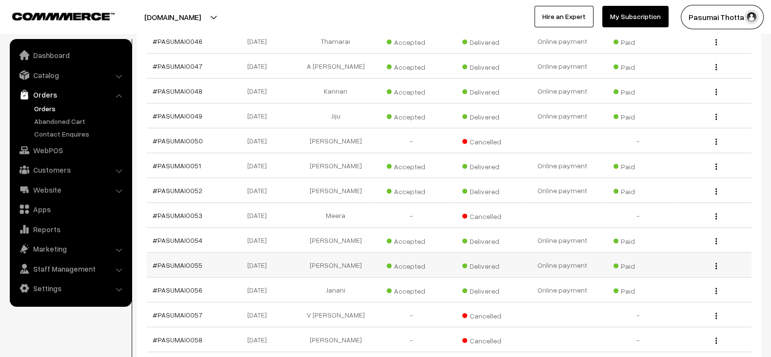
drag, startPoint x: 302, startPoint y: 276, endPoint x: 367, endPoint y: 277, distance: 64.4
click at [367, 259] on td "[PERSON_NAME]" at bounding box center [336, 265] width 76 height 25
copy td "[PERSON_NAME]"
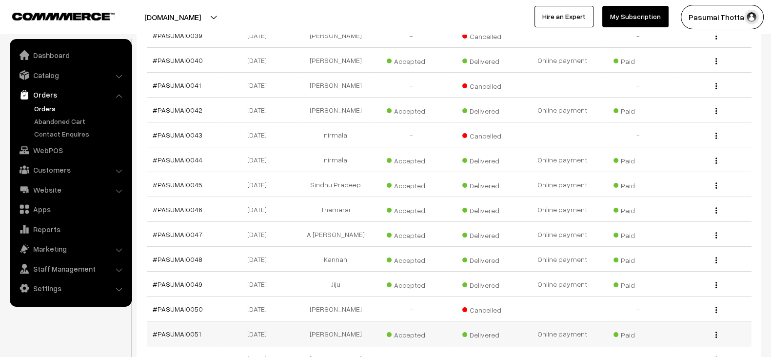
scroll to position [0, 0]
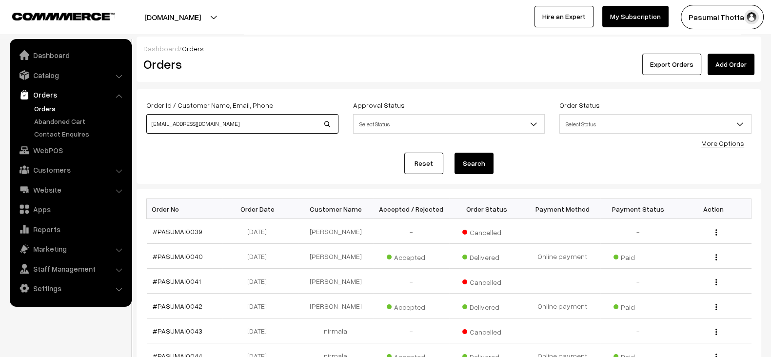
click at [228, 128] on input "abipreethaa@gmail.com" at bounding box center [242, 124] width 192 height 20
paste input "[PERSON_NAME]"
type input "[PERSON_NAME]"
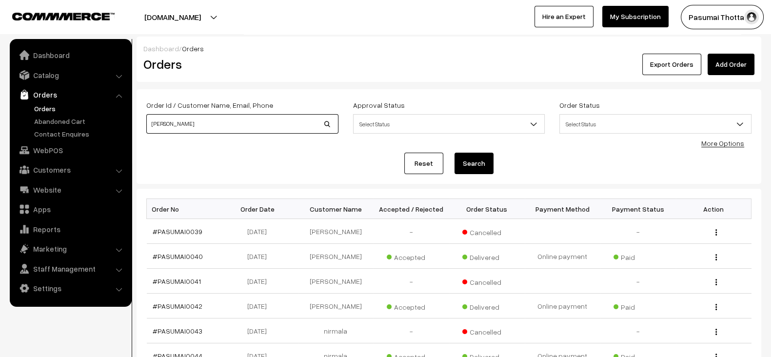
click at [455, 153] on button "Search" at bounding box center [474, 163] width 39 height 21
click at [228, 128] on input "[PERSON_NAME]" at bounding box center [242, 124] width 192 height 20
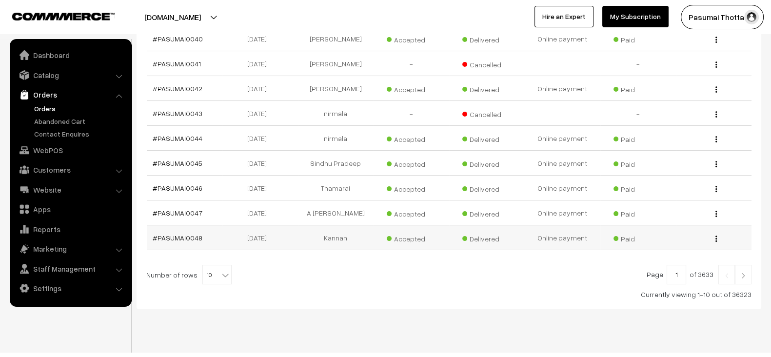
scroll to position [212, 0]
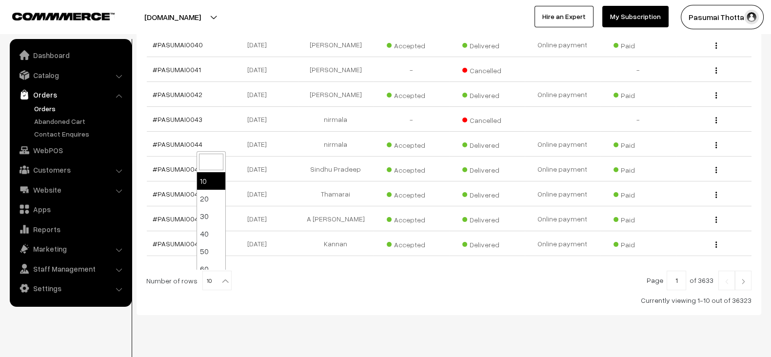
click at [212, 275] on span "10" at bounding box center [217, 281] width 28 height 20
select select "100"
